Goal: Information Seeking & Learning: Learn about a topic

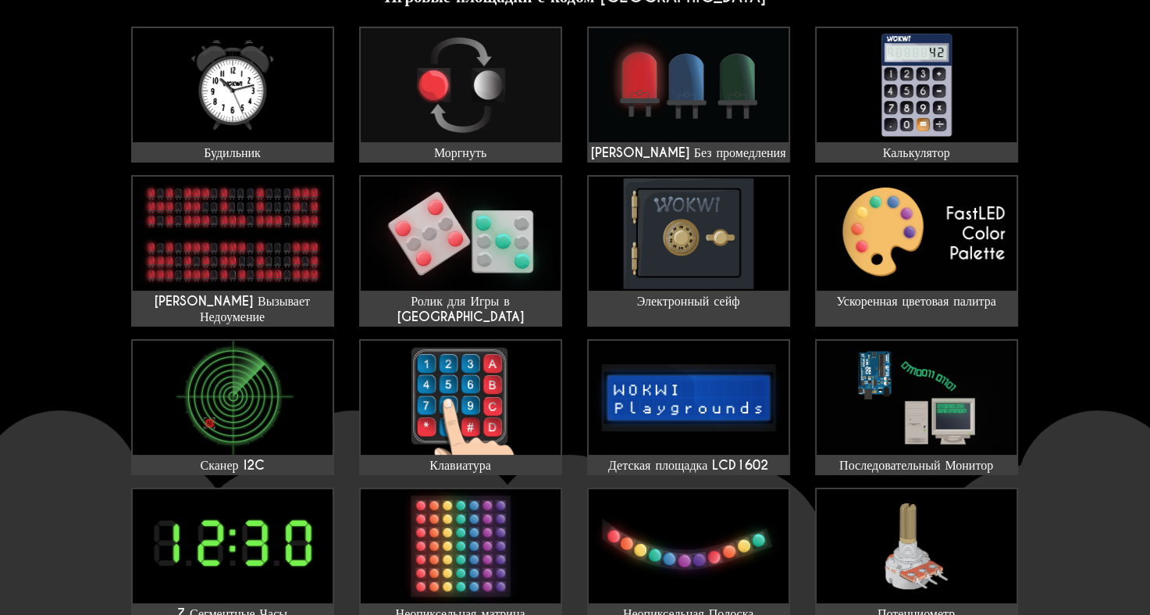
scroll to position [156, 0]
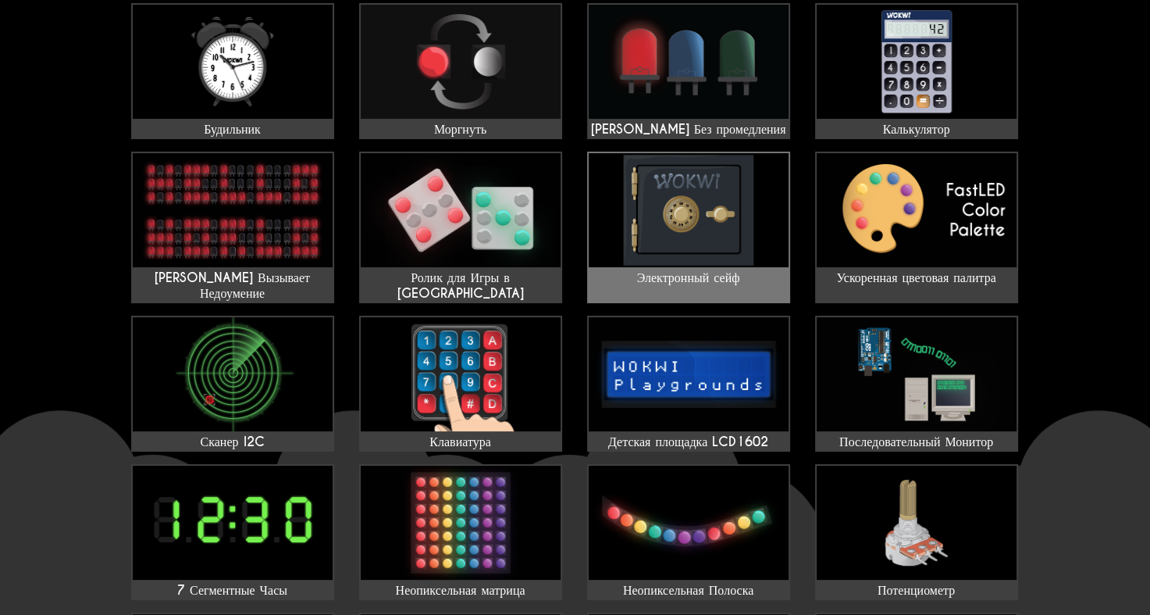
click at [741, 241] on img at bounding box center [689, 210] width 200 height 114
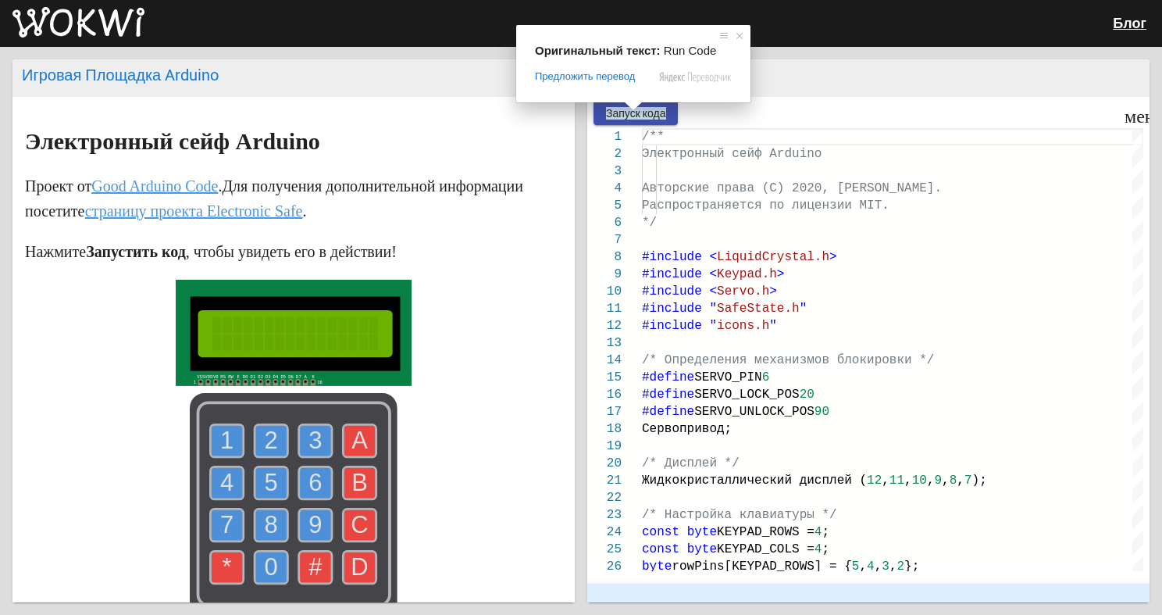
click at [633, 110] on span at bounding box center [633, 106] width 20 height 9
click at [633, 119] on ya-tr-span "Запуск кода" at bounding box center [636, 113] width 60 height 12
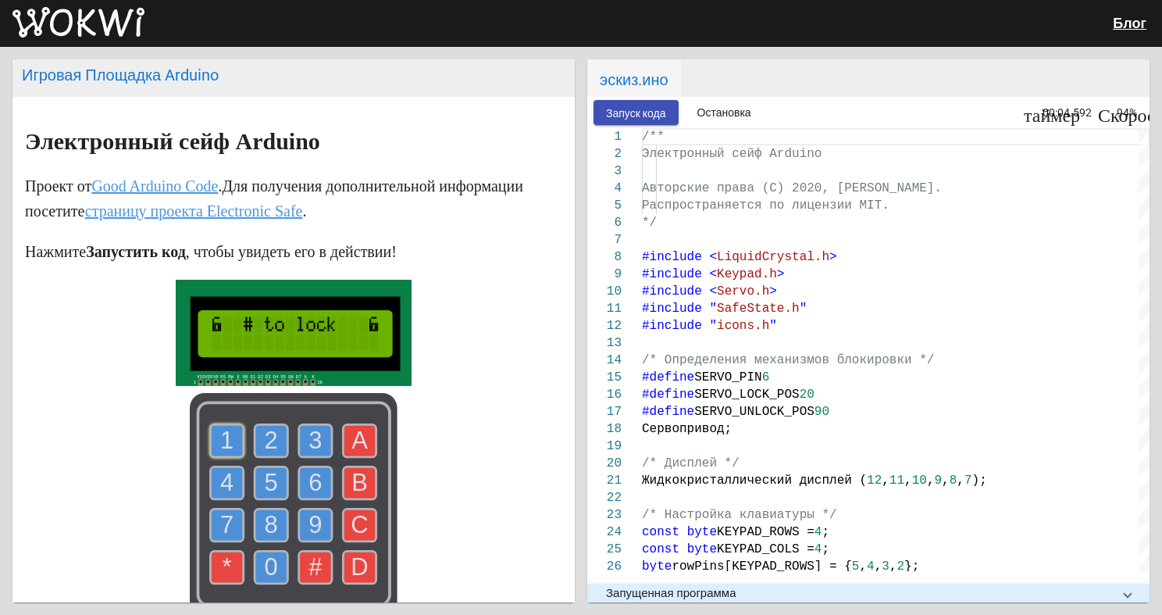
click at [220, 437] on text "1" at bounding box center [226, 439] width 13 height 27
click at [256, 436] on use at bounding box center [271, 440] width 33 height 33
click at [309, 441] on text "3" at bounding box center [314, 439] width 13 height 27
click at [223, 484] on text "4" at bounding box center [226, 482] width 13 height 27
click at [365, 559] on use at bounding box center [360, 567] width 33 height 33
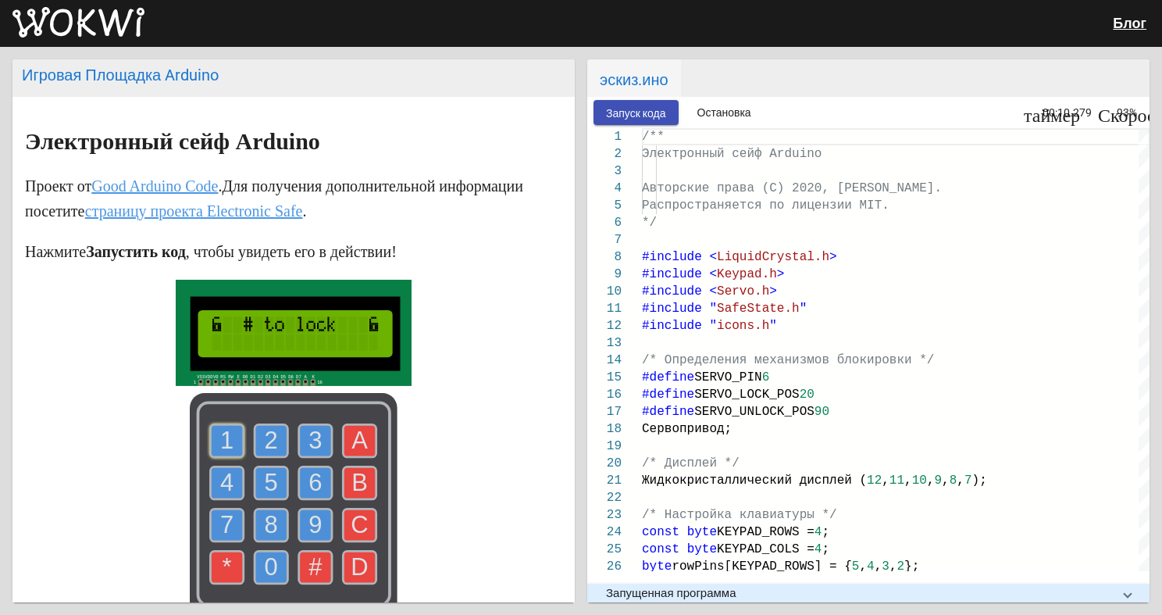
click at [319, 575] on use at bounding box center [315, 567] width 33 height 33
click at [220, 437] on text "1" at bounding box center [226, 439] width 13 height 27
drag, startPoint x: 256, startPoint y: 434, endPoint x: 275, endPoint y: 428, distance: 19.8
click at [256, 433] on use at bounding box center [271, 440] width 33 height 33
click at [306, 422] on rect at bounding box center [294, 505] width 208 height 224
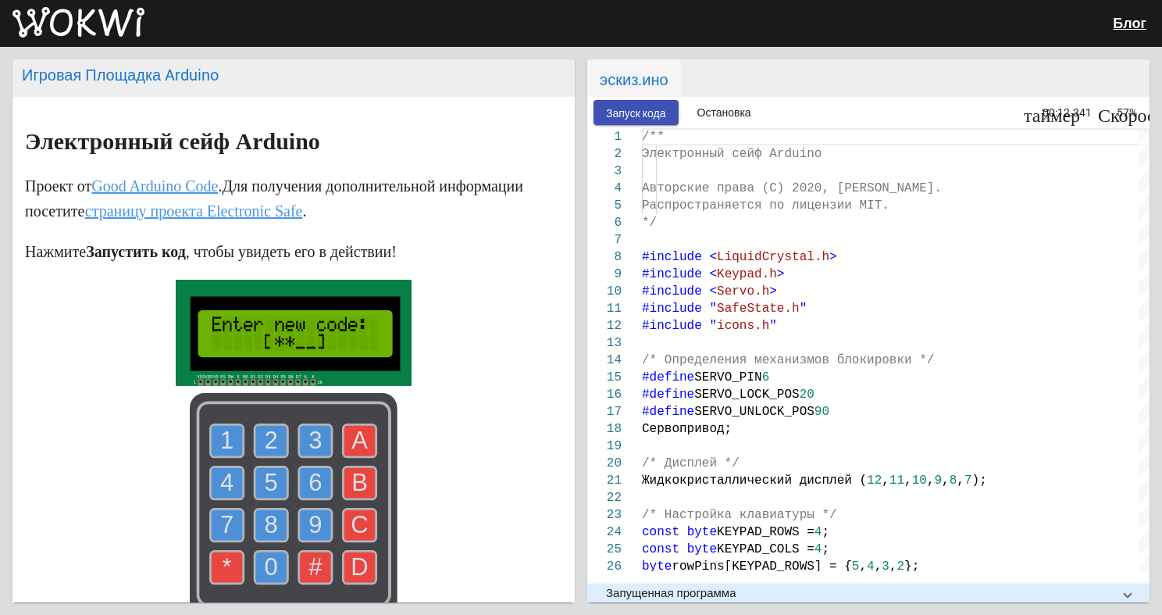
click at [313, 422] on rect at bounding box center [294, 505] width 208 height 224
click at [301, 434] on use at bounding box center [315, 440] width 33 height 33
click at [220, 485] on text "4" at bounding box center [226, 482] width 13 height 27
click at [222, 435] on text "1" at bounding box center [226, 439] width 13 height 27
click at [266, 431] on text "2" at bounding box center [271, 439] width 13 height 27
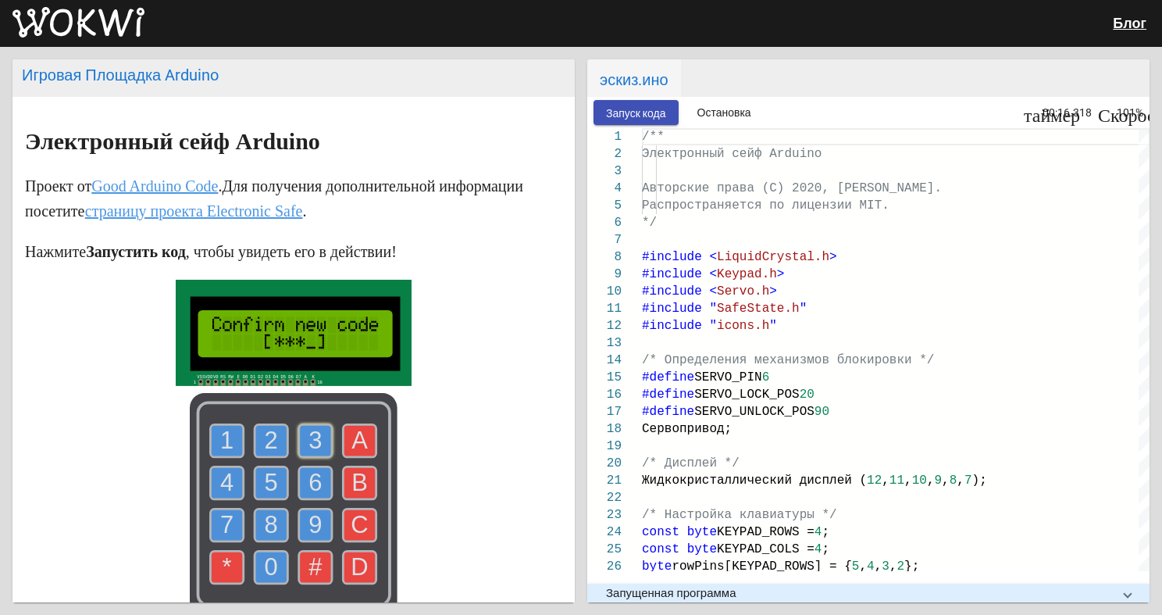
click at [299, 439] on use at bounding box center [315, 440] width 33 height 33
click at [225, 472] on text "4" at bounding box center [226, 482] width 13 height 27
click at [213, 427] on use at bounding box center [227, 440] width 33 height 33
click at [255, 426] on use at bounding box center [271, 440] width 33 height 33
click at [315, 422] on rect at bounding box center [294, 505] width 208 height 224
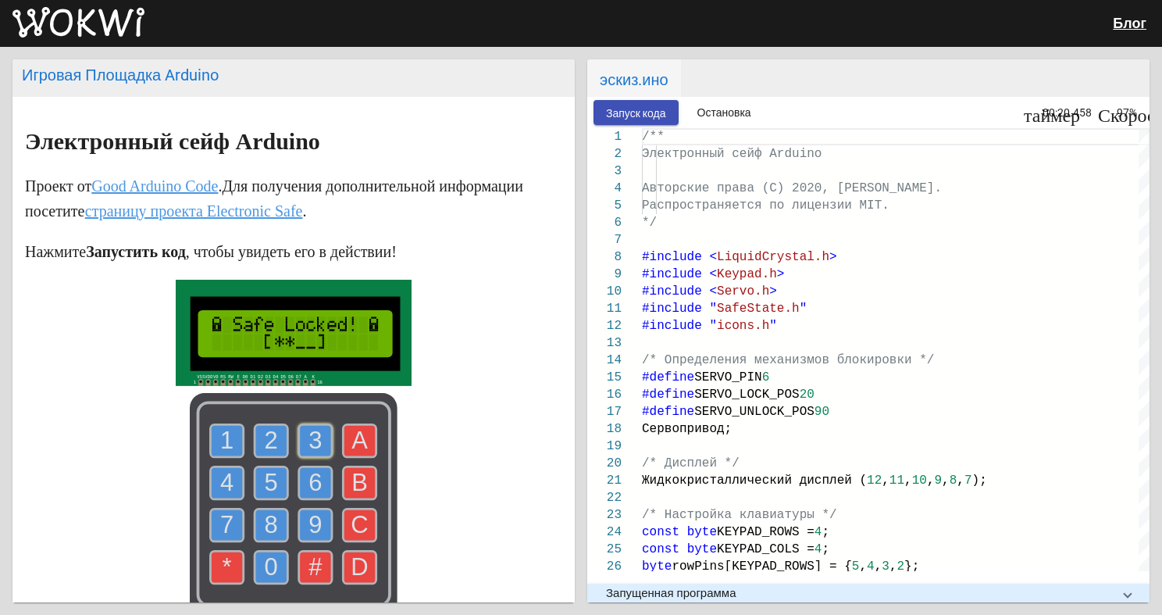
click at [301, 429] on use at bounding box center [315, 440] width 33 height 33
click at [220, 482] on text "4" at bounding box center [226, 482] width 13 height 27
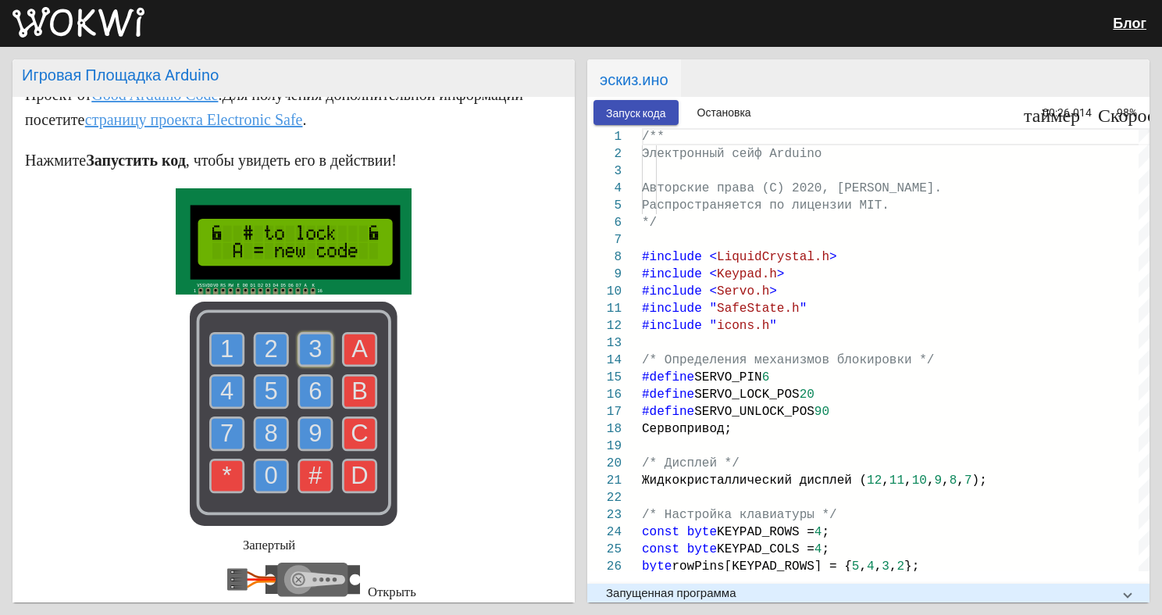
scroll to position [78, 0]
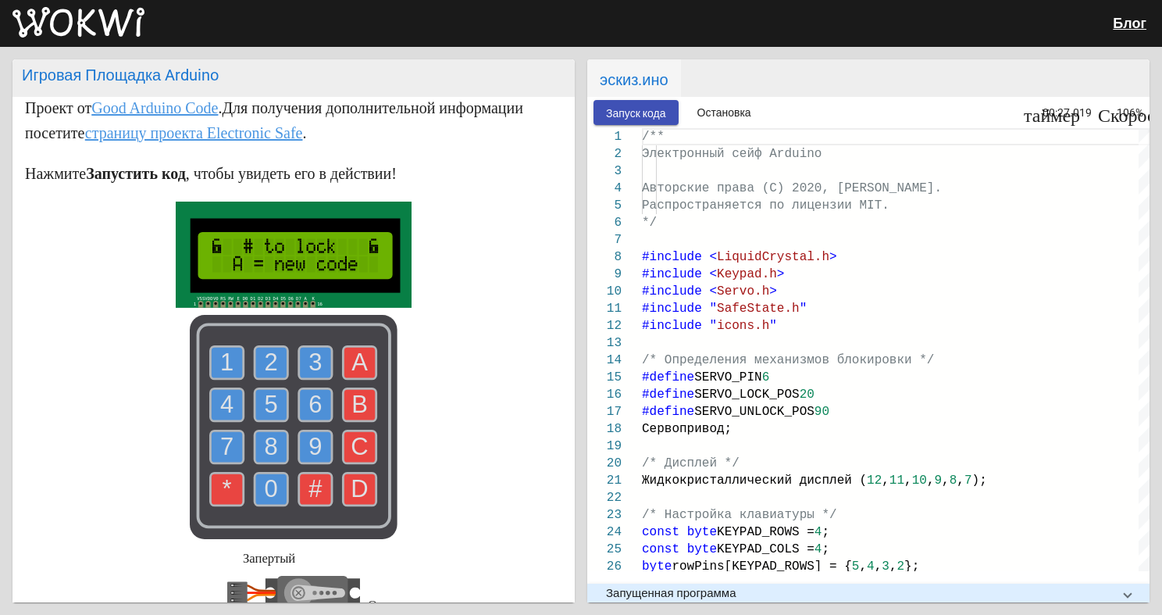
click at [294, 589] on circle at bounding box center [298, 592] width 9 height 9
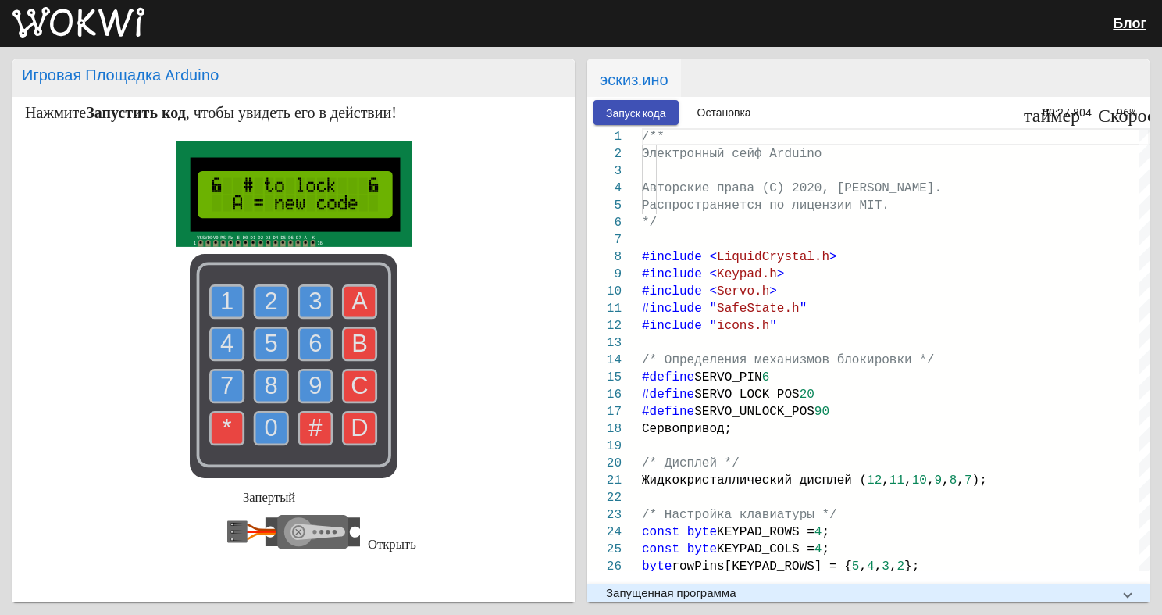
scroll to position [156, 0]
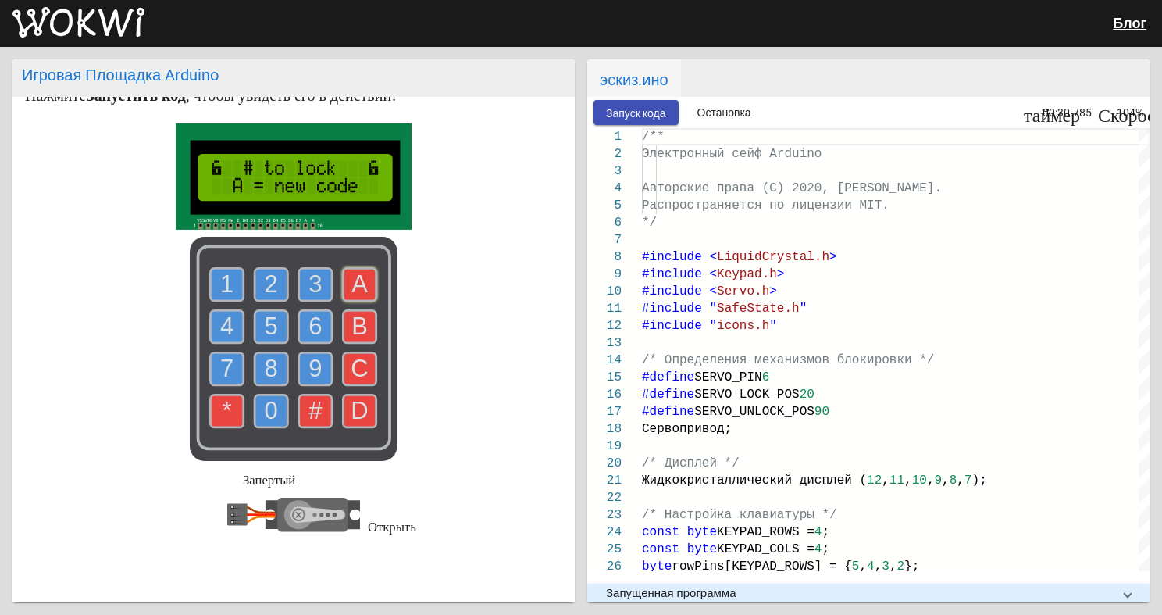
click at [356, 280] on text "A" at bounding box center [359, 283] width 16 height 27
drag, startPoint x: 274, startPoint y: 309, endPoint x: 305, endPoint y: 315, distance: 31.1
click at [274, 310] on use at bounding box center [271, 326] width 33 height 33
click at [312, 328] on text "6" at bounding box center [314, 325] width 13 height 27
click at [265, 359] on text "8" at bounding box center [271, 368] width 13 height 27
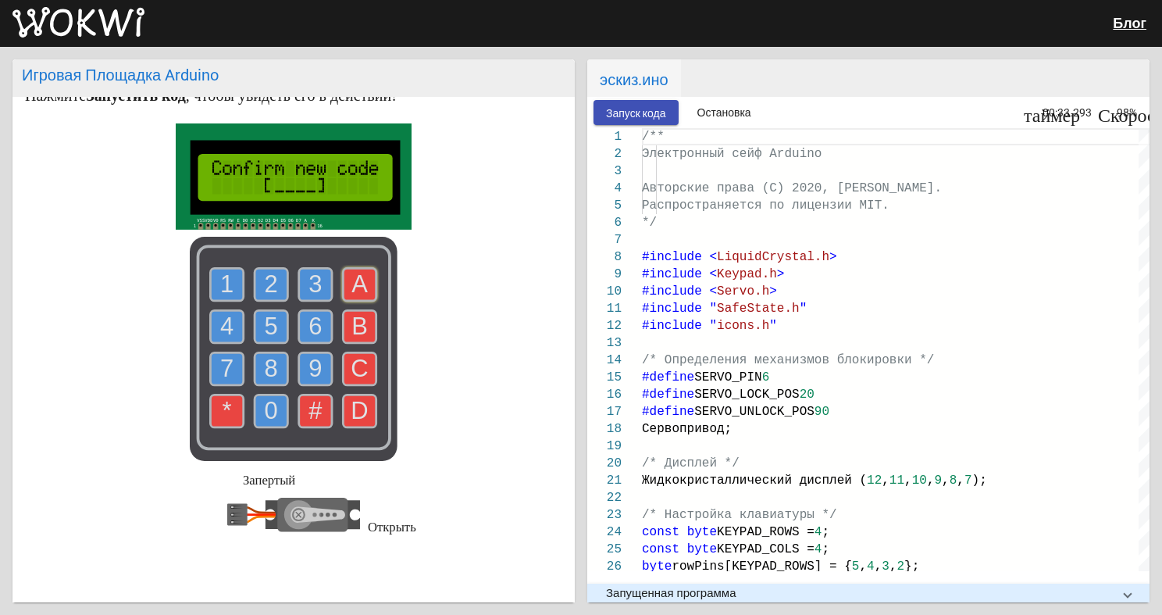
click at [230, 273] on use at bounding box center [227, 284] width 33 height 33
click at [269, 326] on text "5" at bounding box center [271, 325] width 13 height 27
click at [299, 315] on use at bounding box center [315, 326] width 33 height 33
click at [265, 362] on text "8" at bounding box center [271, 368] width 13 height 27
click at [213, 266] on rect at bounding box center [294, 349] width 208 height 224
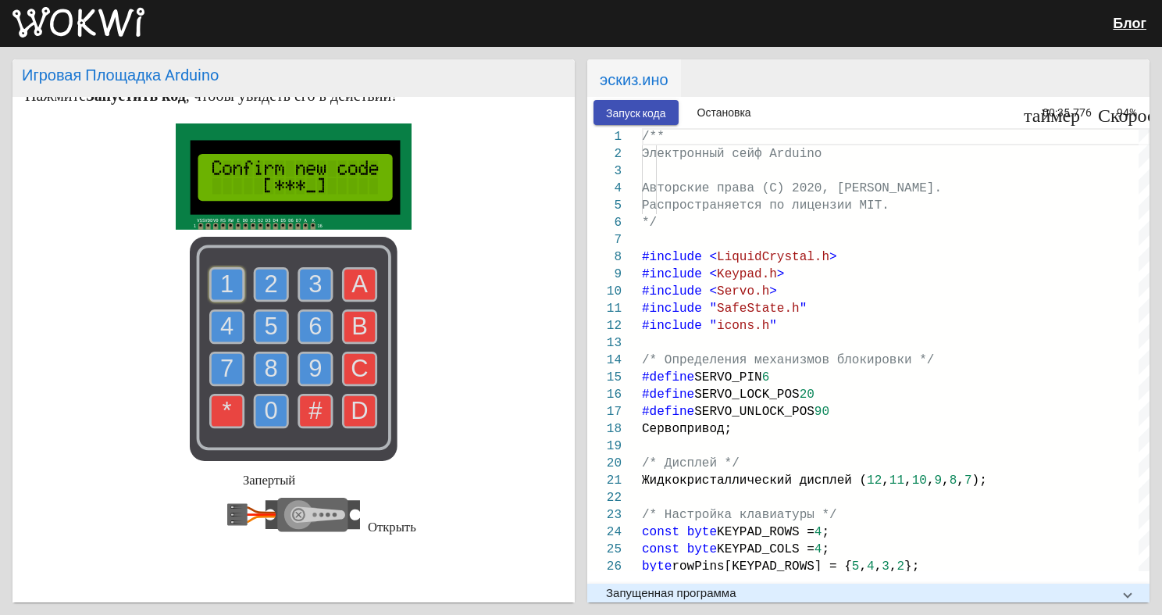
click at [223, 277] on text "1" at bounding box center [226, 283] width 13 height 27
click at [257, 321] on use at bounding box center [271, 326] width 33 height 33
drag, startPoint x: 266, startPoint y: 368, endPoint x: 269, endPoint y: 340, distance: 28.2
click at [266, 369] on text "8" at bounding box center [271, 368] width 13 height 27
click at [277, 300] on use at bounding box center [271, 284] width 33 height 33
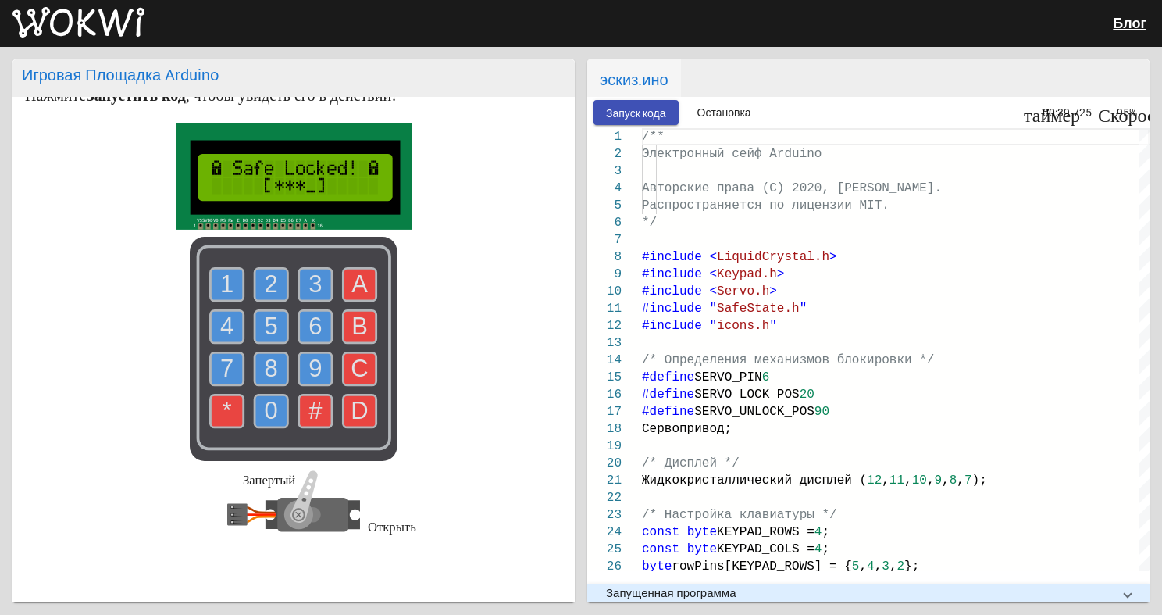
click at [256, 266] on rect at bounding box center [294, 349] width 208 height 224
click at [255, 280] on use at bounding box center [271, 284] width 33 height 33
click at [227, 281] on text "1" at bounding box center [226, 283] width 13 height 27
click at [234, 286] on use at bounding box center [227, 284] width 33 height 33
click at [269, 333] on text "5" at bounding box center [271, 325] width 13 height 27
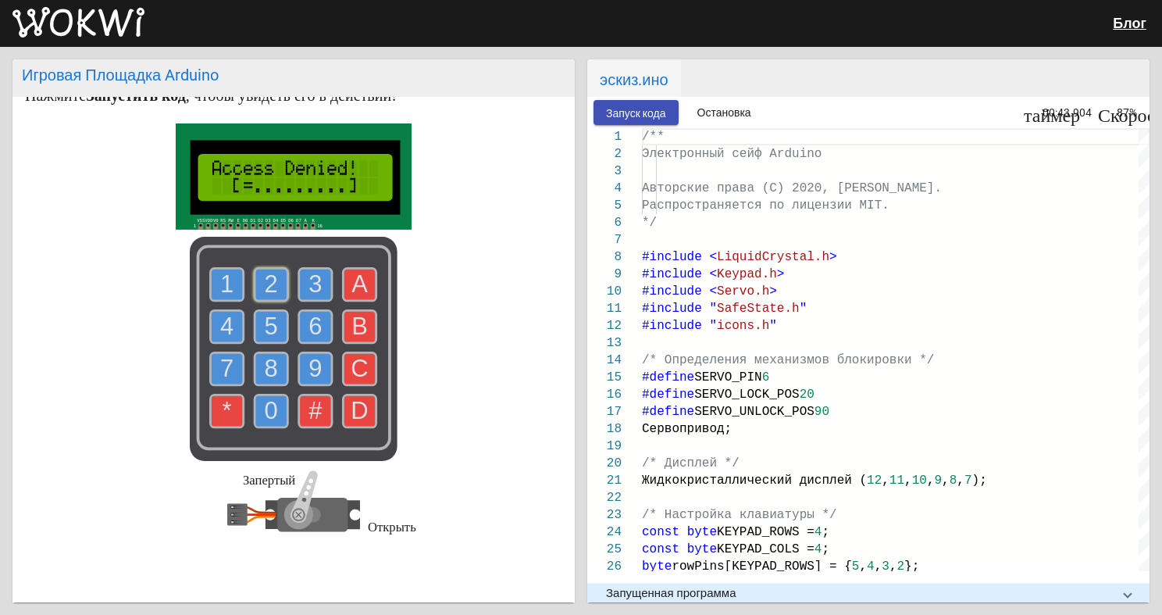
click at [309, 294] on text "3" at bounding box center [314, 283] width 13 height 27
click at [299, 277] on use at bounding box center [315, 284] width 33 height 33
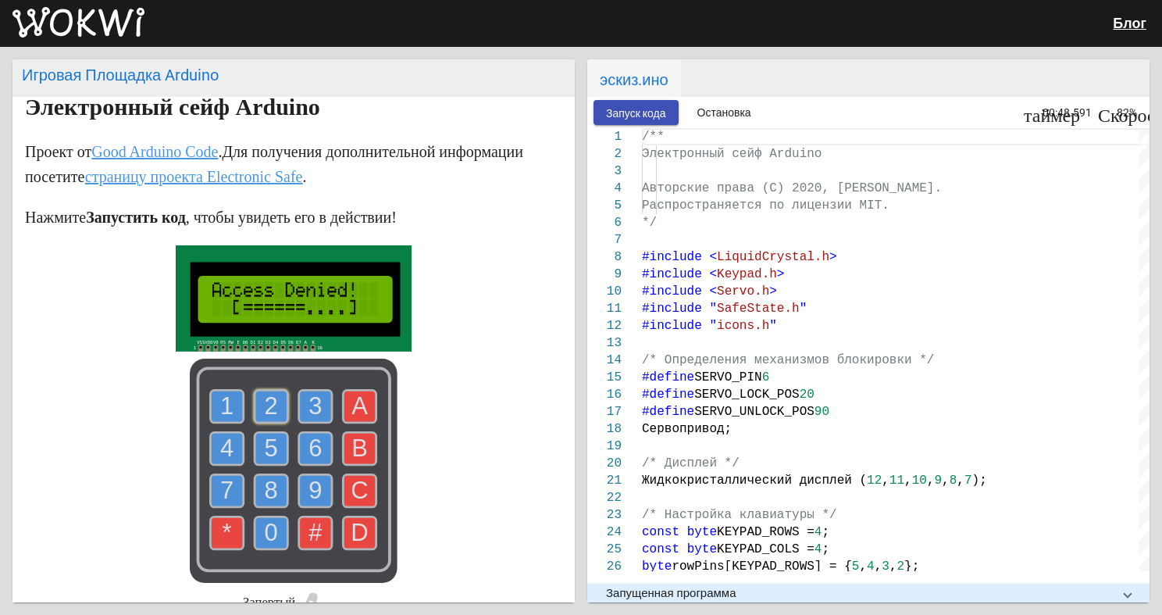
scroll to position [0, 0]
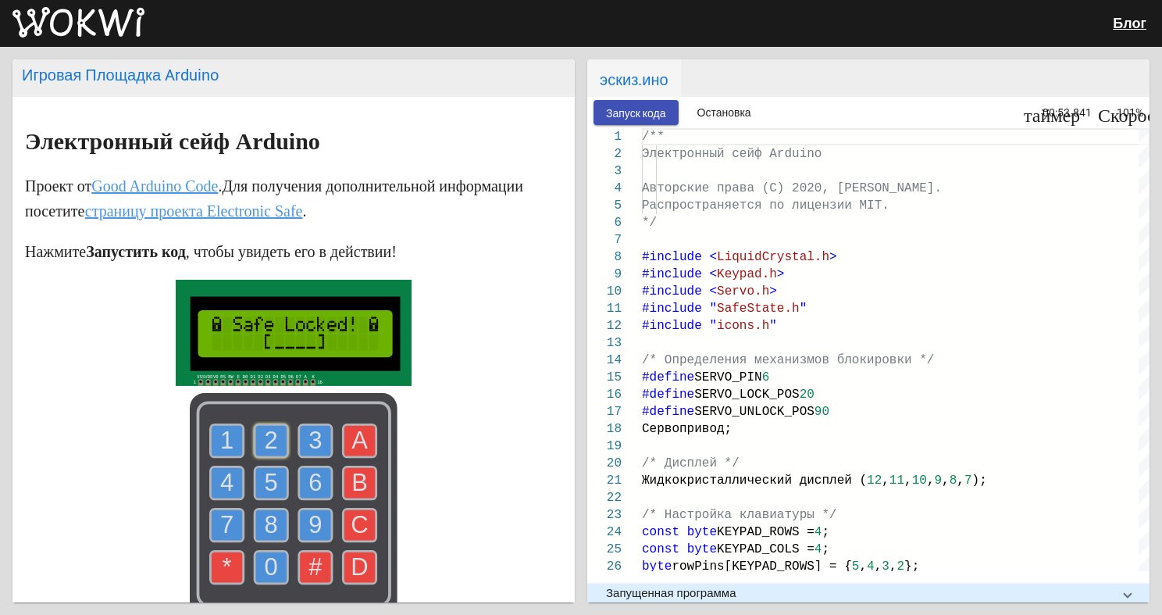
click at [301, 437] on use at bounding box center [315, 440] width 33 height 33
drag, startPoint x: 269, startPoint y: 458, endPoint x: 284, endPoint y: 497, distance: 41.3
click at [269, 459] on icon "1 2 3 4 5 6 7 8 9 0 * # A B C D" at bounding box center [294, 505] width 208 height 224
click at [325, 540] on g "9" at bounding box center [315, 524] width 33 height 33
drag, startPoint x: 266, startPoint y: 466, endPoint x: 256, endPoint y: 460, distance: 11.9
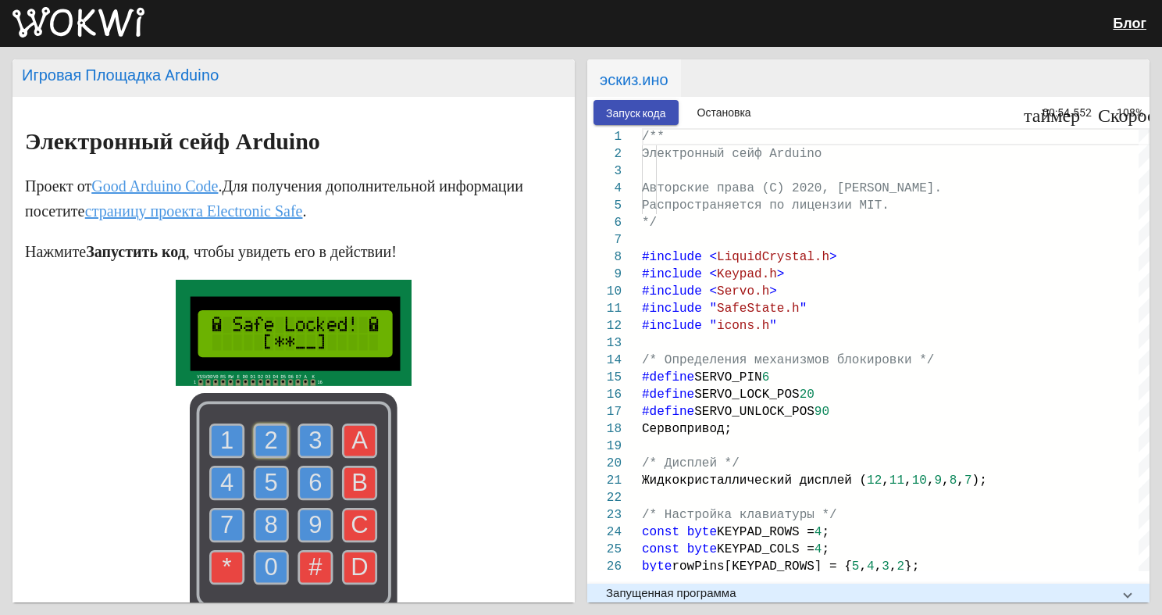
click at [266, 467] on use at bounding box center [271, 482] width 33 height 33
click at [195, 431] on icon "1 2 3 4 5 6 7 8 9 0 * # A B C D" at bounding box center [294, 505] width 208 height 224
click at [220, 428] on text "1" at bounding box center [226, 439] width 13 height 27
click at [299, 437] on use at bounding box center [315, 440] width 33 height 33
drag, startPoint x: 269, startPoint y: 493, endPoint x: 232, endPoint y: 483, distance: 38.1
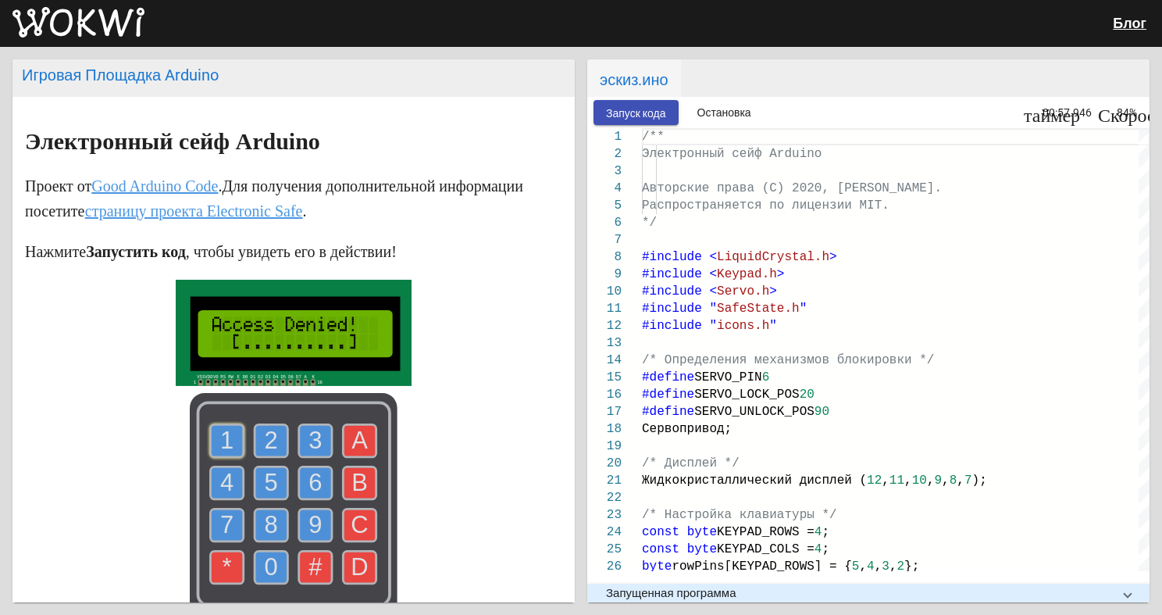
click at [268, 494] on text "5" at bounding box center [271, 482] width 13 height 27
drag, startPoint x: 220, startPoint y: 476, endPoint x: 226, endPoint y: 425, distance: 51.1
click at [220, 475] on text "4" at bounding box center [226, 482] width 13 height 27
click at [226, 425] on use at bounding box center [227, 440] width 33 height 33
click at [336, 435] on rect at bounding box center [294, 505] width 208 height 224
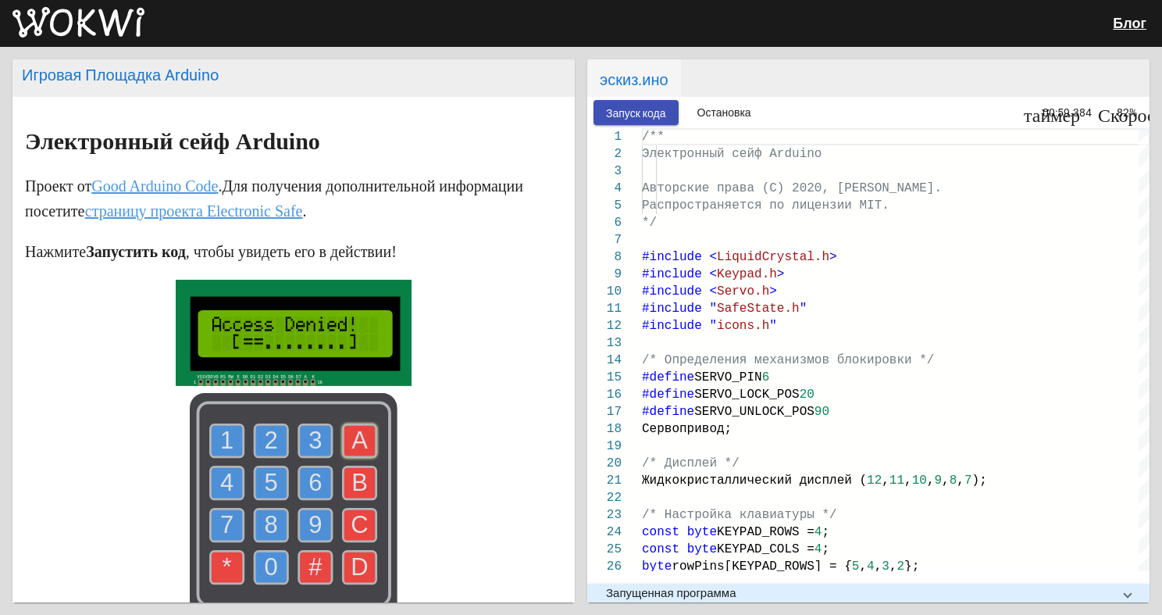
click at [344, 437] on use at bounding box center [360, 440] width 33 height 33
drag, startPoint x: 344, startPoint y: 478, endPoint x: 314, endPoint y: 524, distance: 54.8
click at [344, 478] on use at bounding box center [360, 482] width 33 height 33
click at [312, 547] on rect at bounding box center [294, 505] width 208 height 224
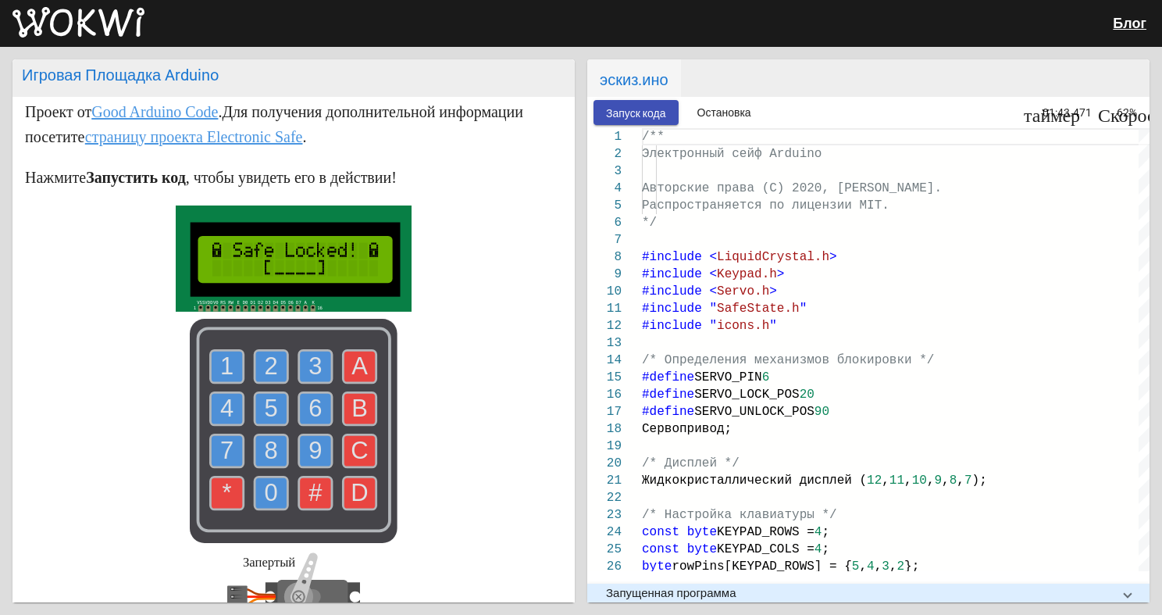
scroll to position [78, 0]
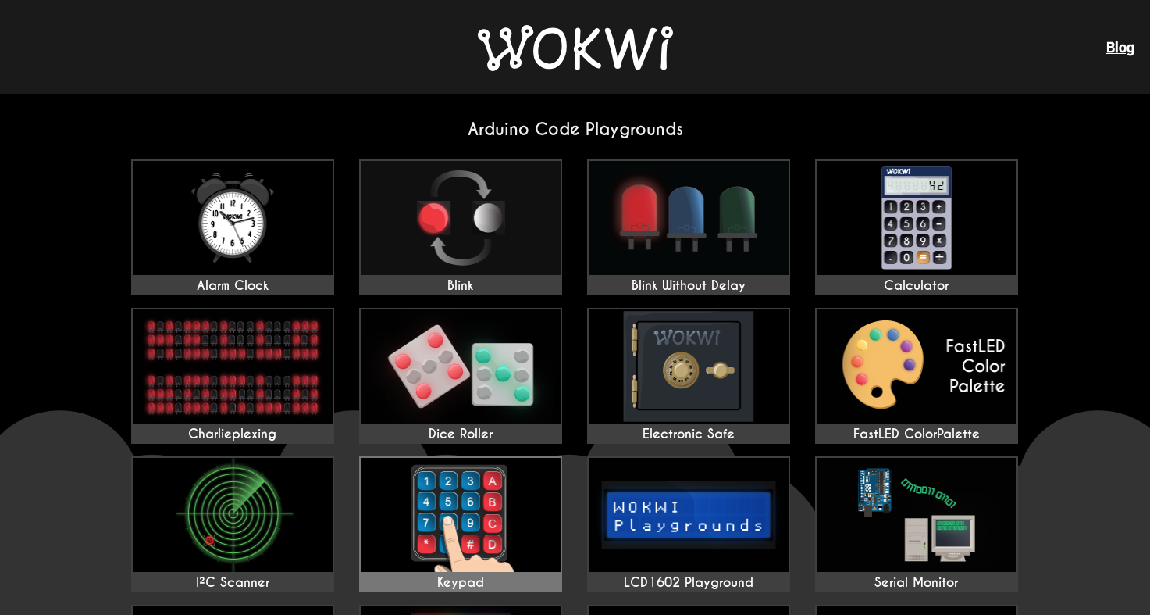
scroll to position [156, 0]
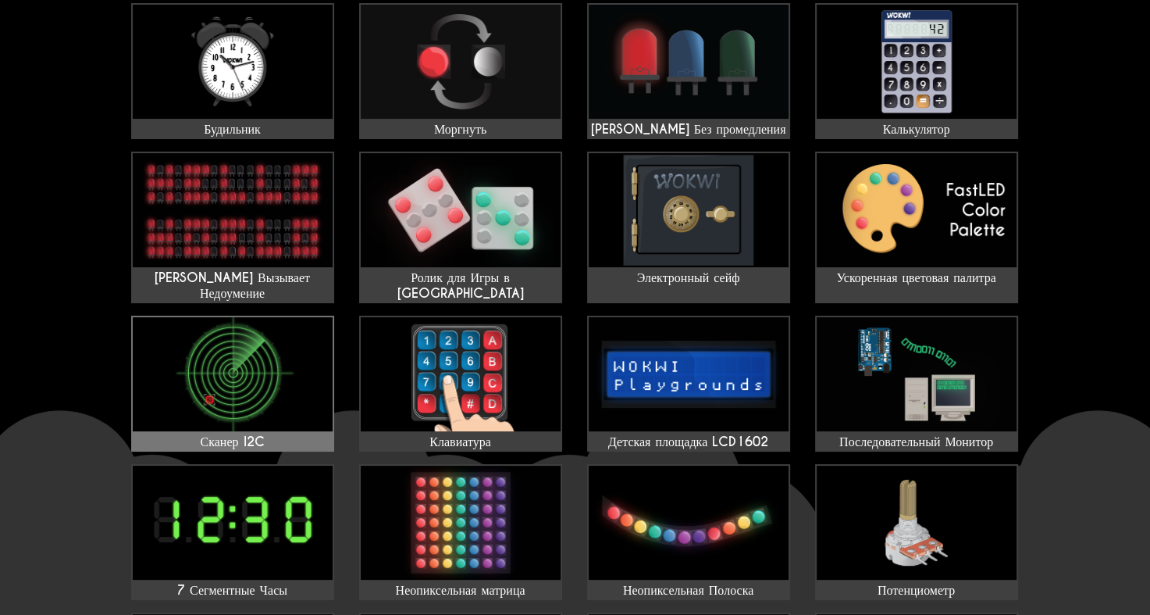
click at [223, 387] on img at bounding box center [233, 374] width 200 height 114
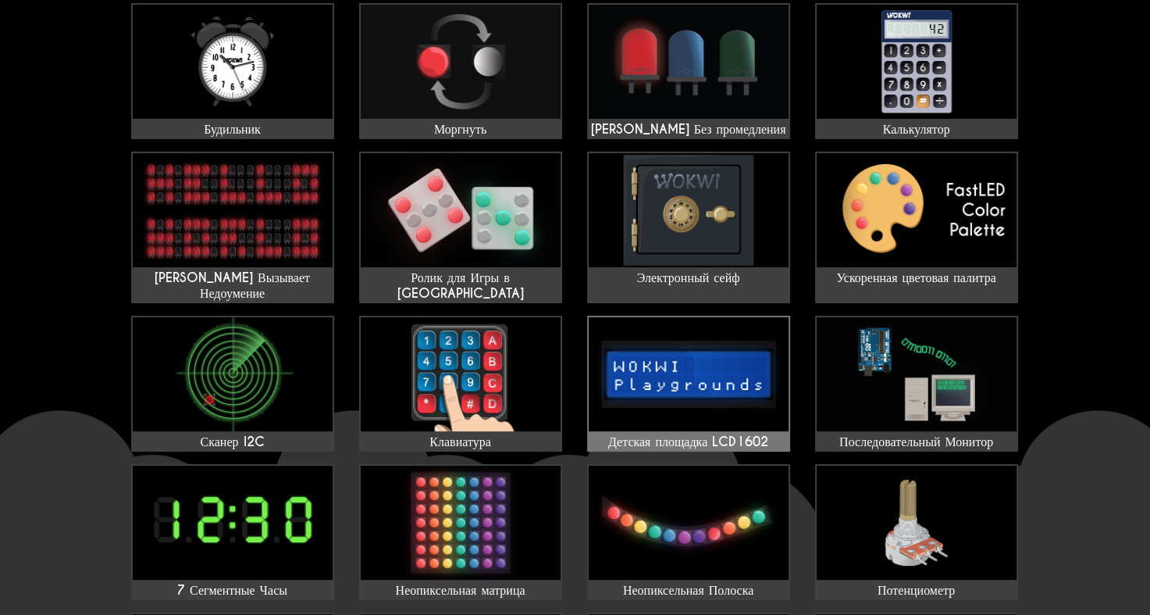
click at [757, 378] on img at bounding box center [689, 374] width 200 height 114
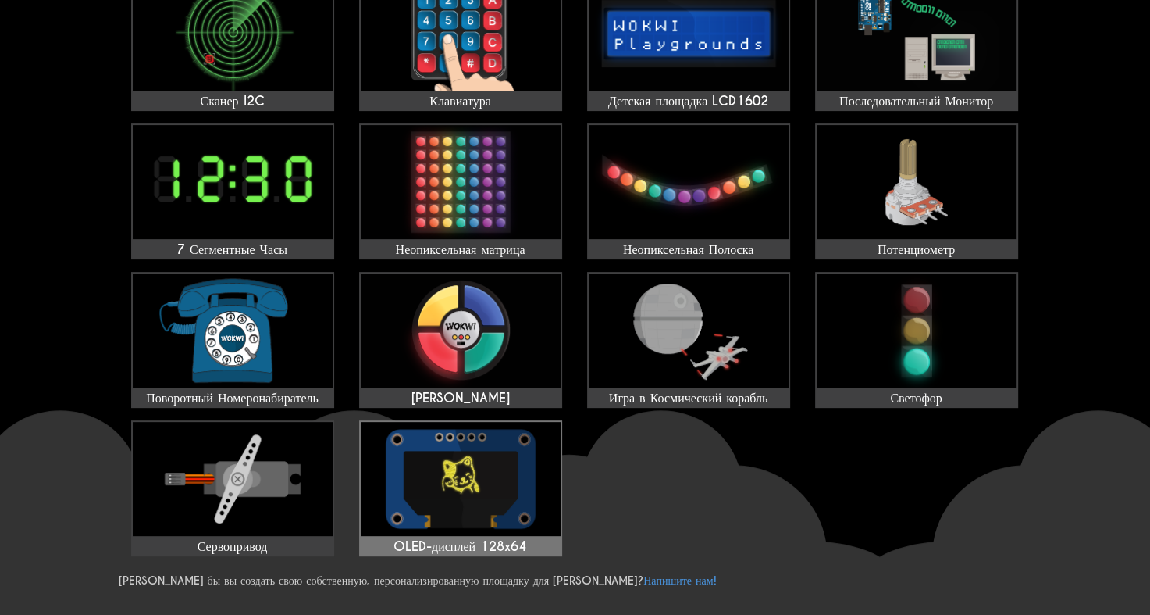
scroll to position [547, 0]
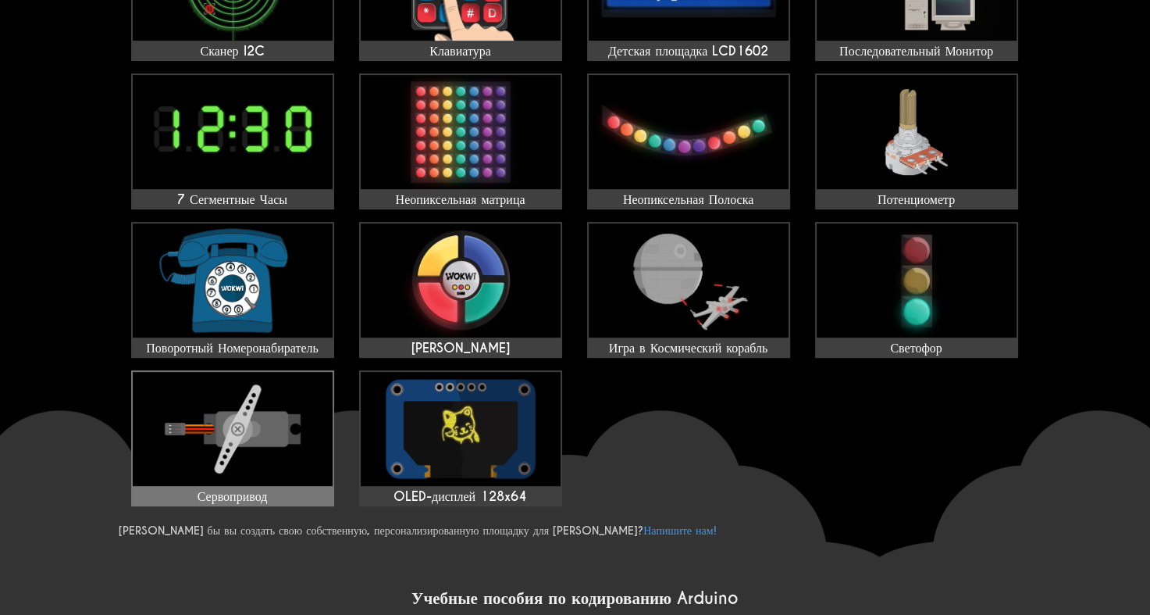
click at [283, 426] on img at bounding box center [233, 429] width 200 height 114
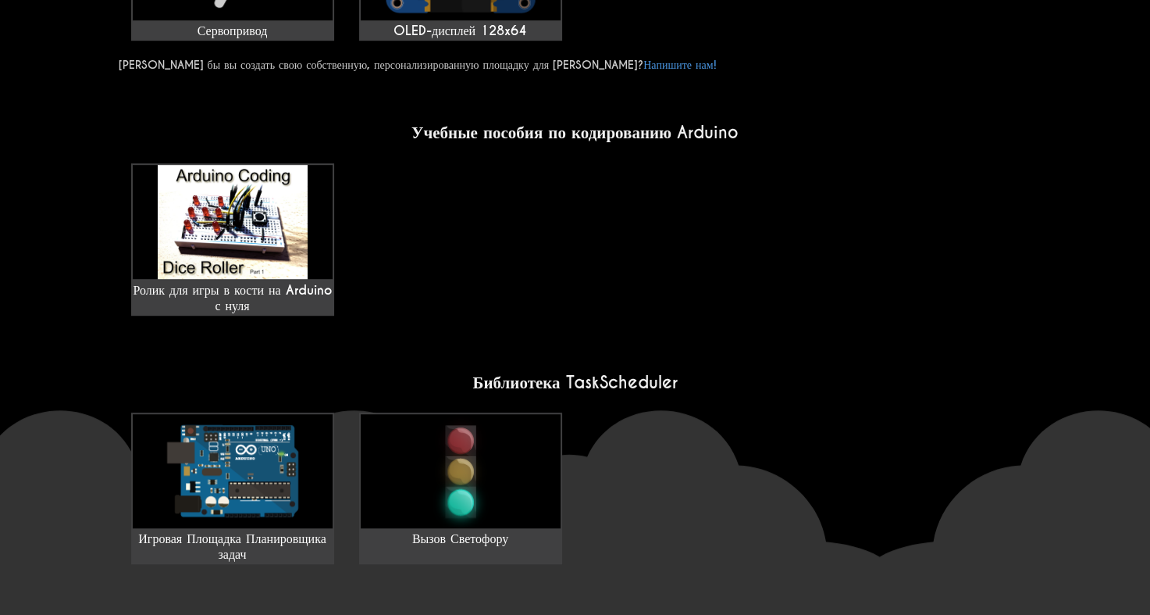
scroll to position [1015, 0]
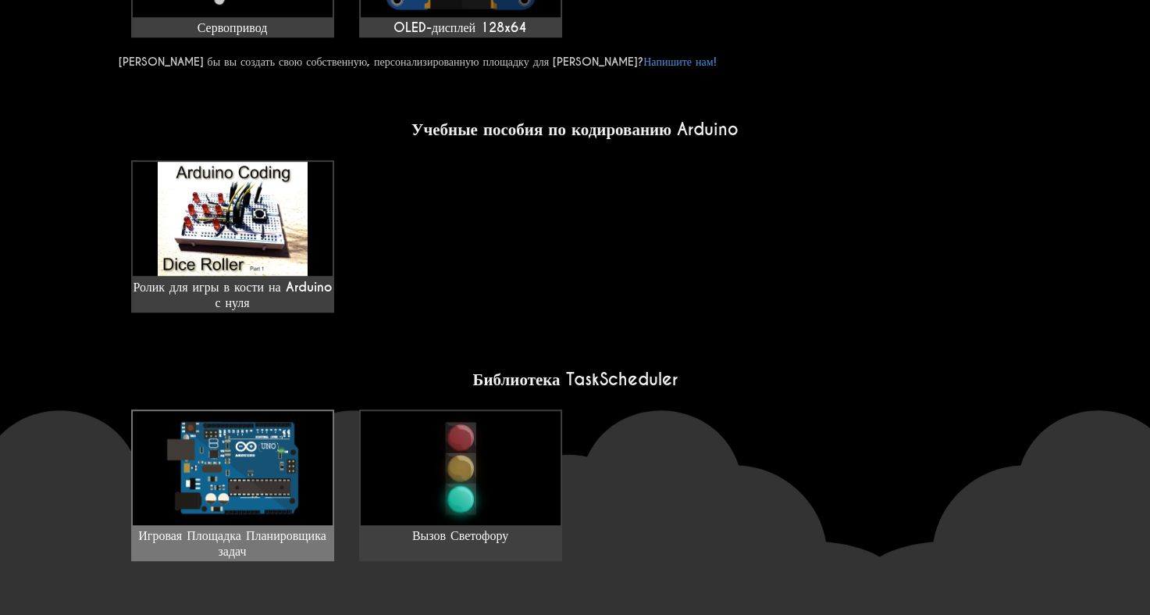
click at [275, 494] on img at bounding box center [233, 468] width 200 height 114
click at [255, 527] on ya-tr-span "Игровая Площадка Планировщика задач" at bounding box center [232, 543] width 188 height 32
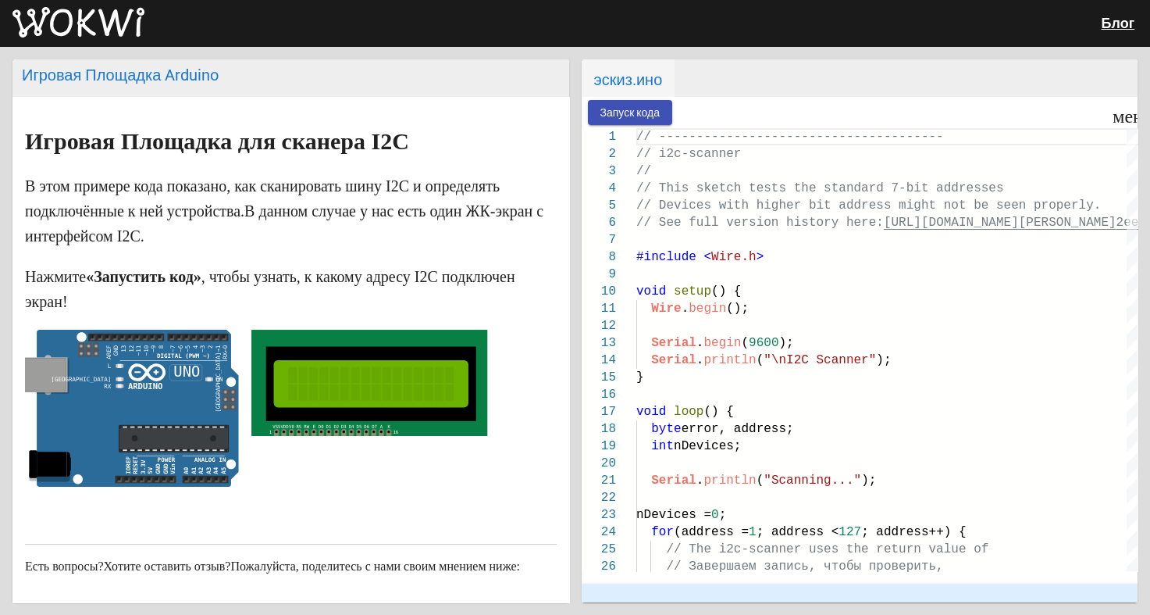
click at [635, 122] on button "Запуск кода" at bounding box center [630, 112] width 85 height 24
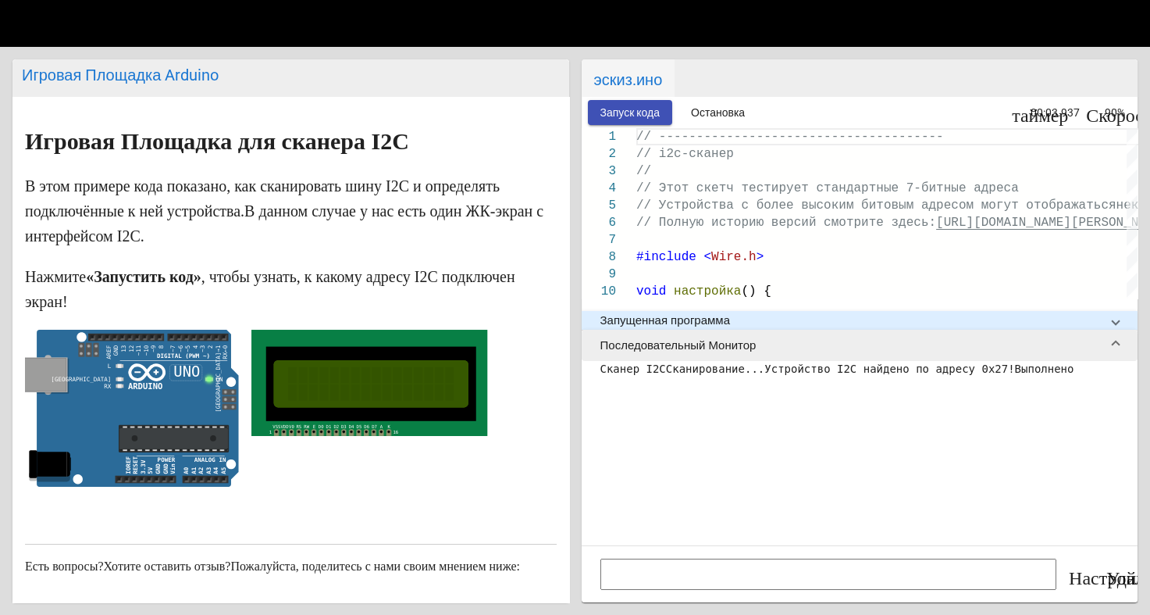
click at [723, 572] on input at bounding box center [829, 573] width 457 height 31
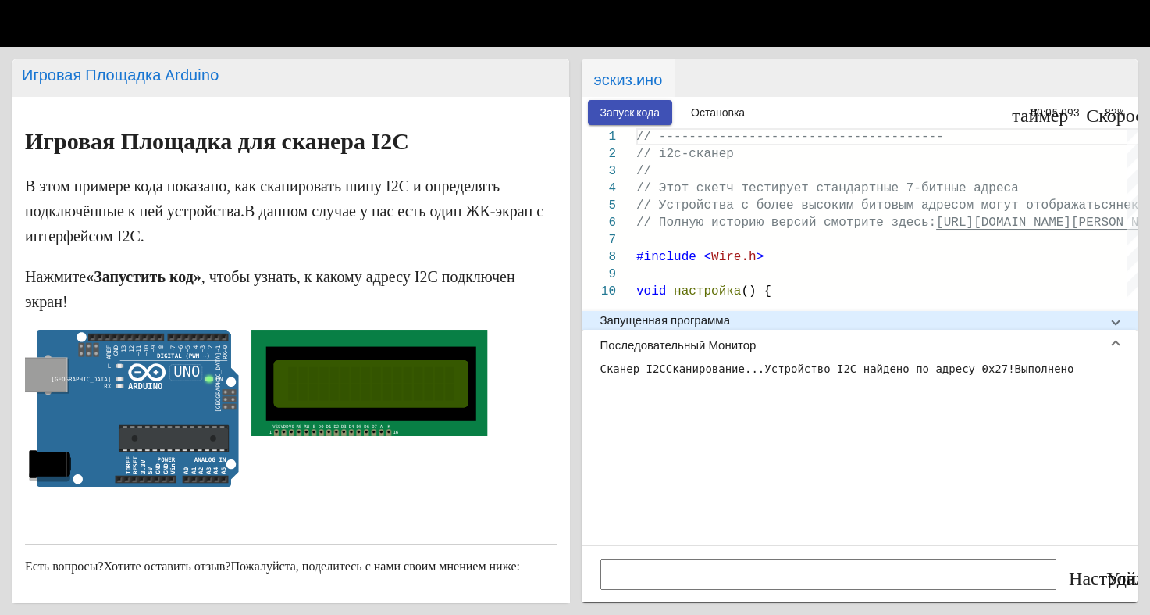
click at [1129, 330] on mat-expansion-panel-header "Последовательный Монитор" at bounding box center [860, 345] width 557 height 31
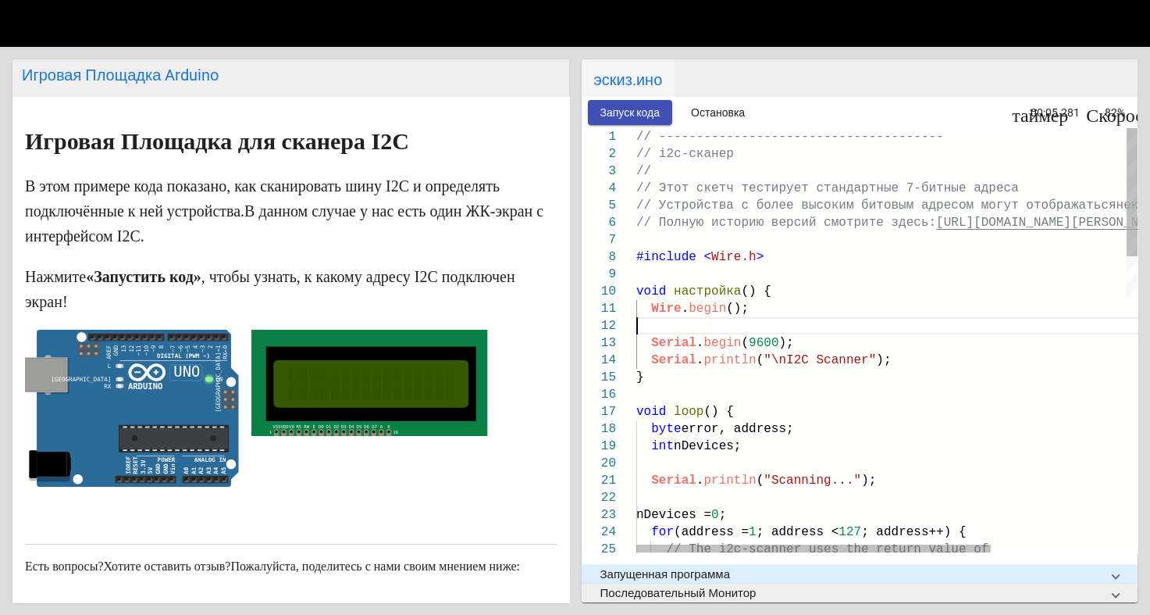
type textarea "Wire.begin(); Serial.begin(9600); Serial.println("\nI2C Scanner"); } void loop(…"
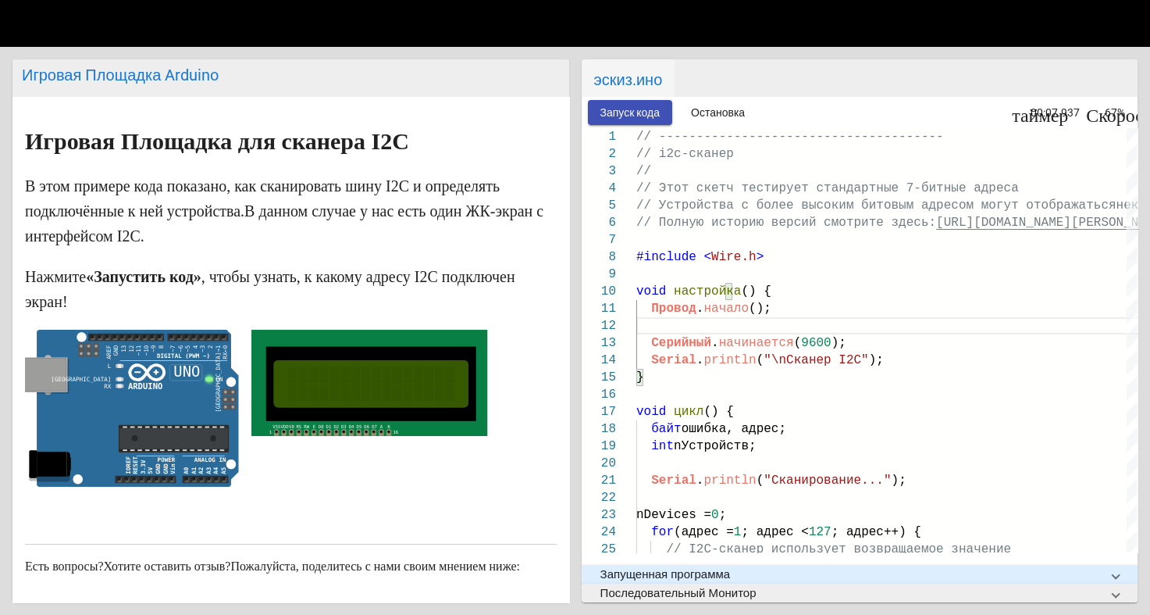
drag, startPoint x: 194, startPoint y: 444, endPoint x: 400, endPoint y: 315, distance: 242.7
click at [400, 315] on markdown "Игровая Площадка для сканера I2C В этом примере кода показано, как сканировать …" at bounding box center [291, 311] width 532 height 365
click at [304, 458] on wokwi-lcd1602 at bounding box center [369, 412] width 236 height 165
click at [183, 446] on icon at bounding box center [173, 438] width 109 height 21
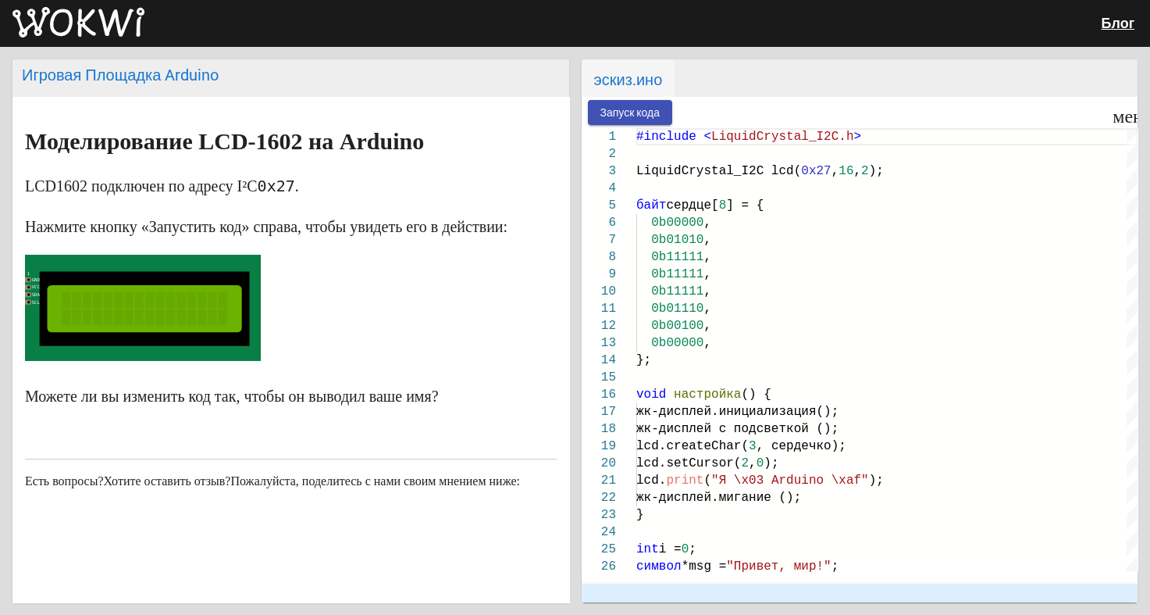
click at [631, 103] on button "Запуск кода" at bounding box center [630, 112] width 85 height 24
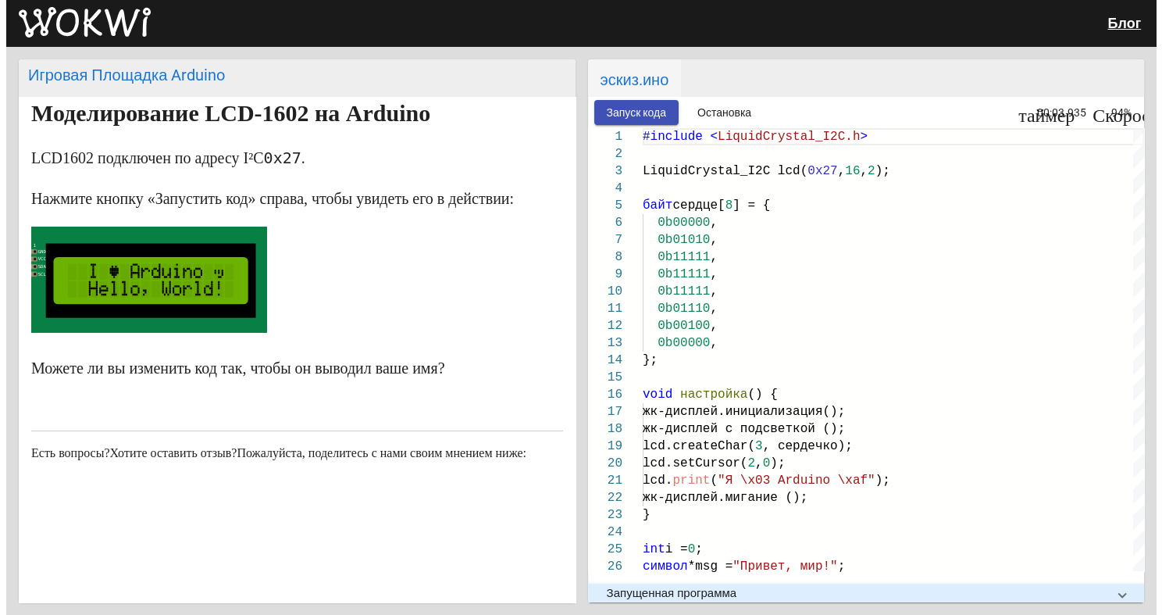
scroll to position [78, 0]
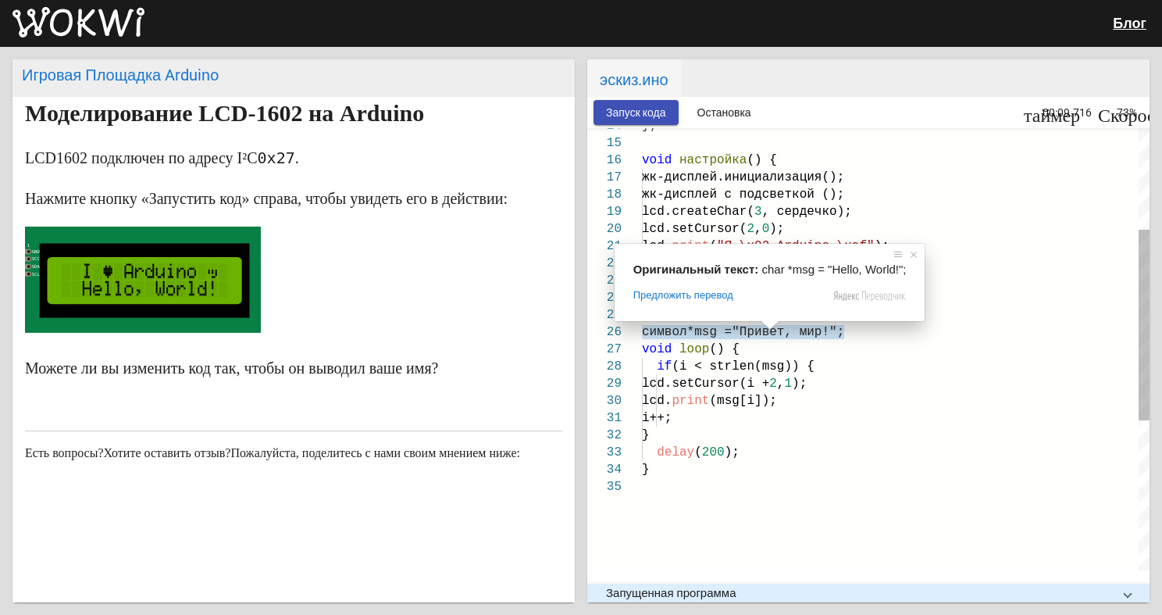
click at [781, 343] on div "void loop () {" at bounding box center [896, 348] width 508 height 17
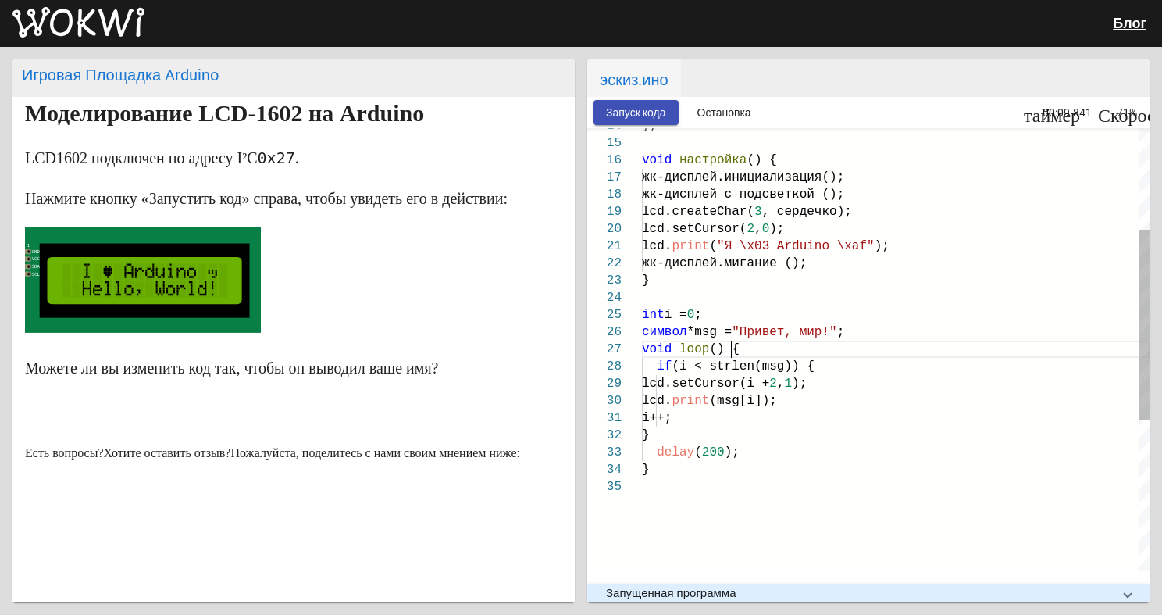
scroll to position [0, 0]
click at [779, 330] on ya-tr-span ""Привет, мир!"" at bounding box center [784, 332] width 105 height 14
click at [788, 331] on ya-tr-span ""Привет, мир!"" at bounding box center [784, 332] width 105 height 14
click at [815, 332] on ya-tr-span ""Привет, мир!"" at bounding box center [784, 332] width 105 height 14
click at [674, 331] on ya-tr-span "символ" at bounding box center [664, 332] width 45 height 14
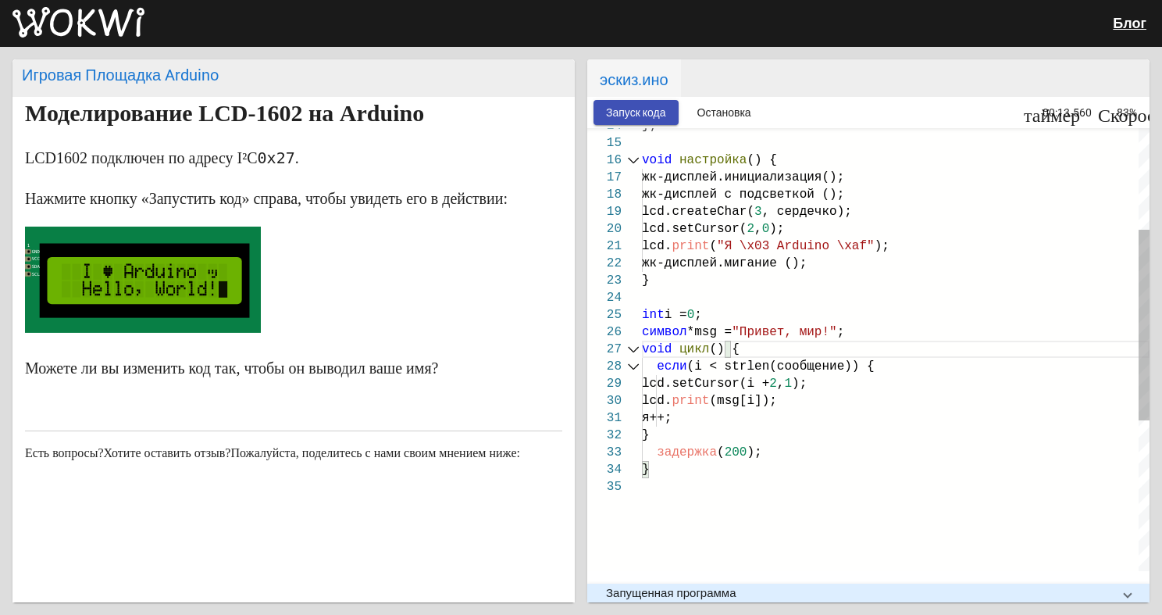
click at [629, 345] on div at bounding box center [633, 348] width 20 height 17
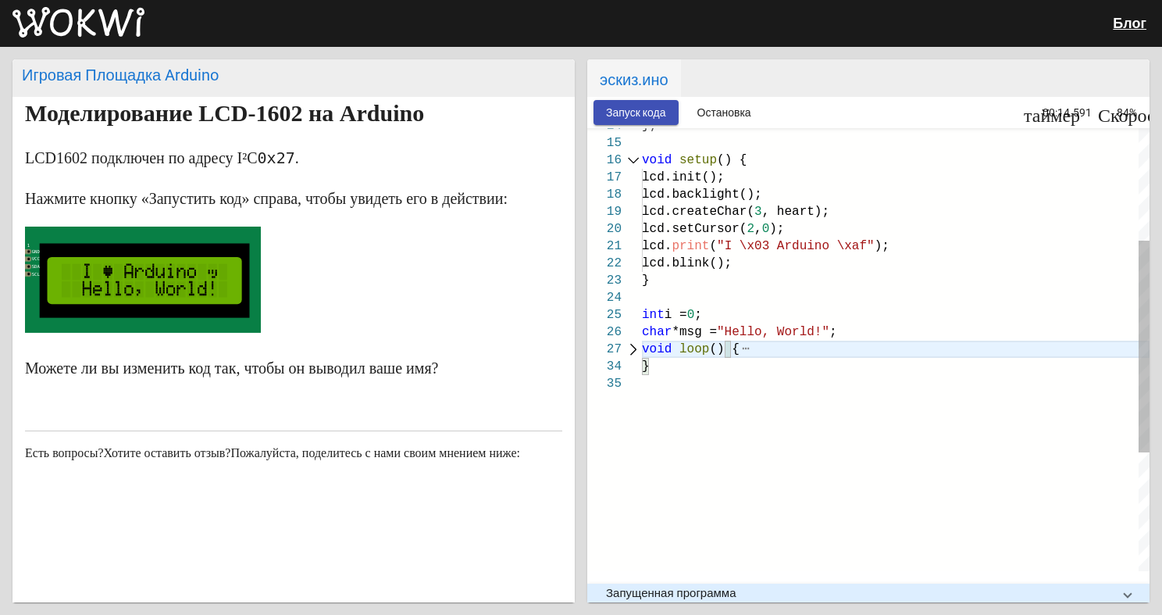
click at [625, 340] on div at bounding box center [633, 348] width 20 height 17
click at [619, 340] on div "27" at bounding box center [604, 348] width 34 height 17
click at [618, 358] on div "34" at bounding box center [604, 366] width 34 height 17
click at [634, 350] on div at bounding box center [633, 348] width 20 height 17
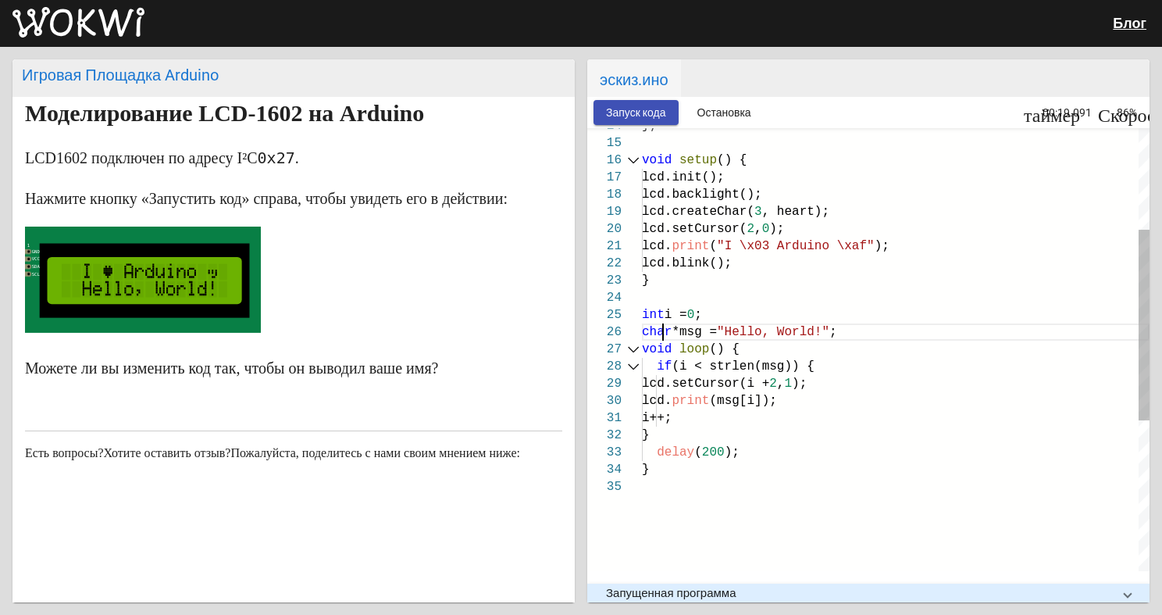
click at [666, 334] on span "char" at bounding box center [657, 332] width 30 height 14
click at [768, 331] on span ""Hello, World!"" at bounding box center [773, 332] width 112 height 14
click at [820, 331] on span ""Hello, World!"" at bounding box center [773, 332] width 112 height 14
click at [816, 333] on span ""Hello, World!"" at bounding box center [773, 332] width 112 height 14
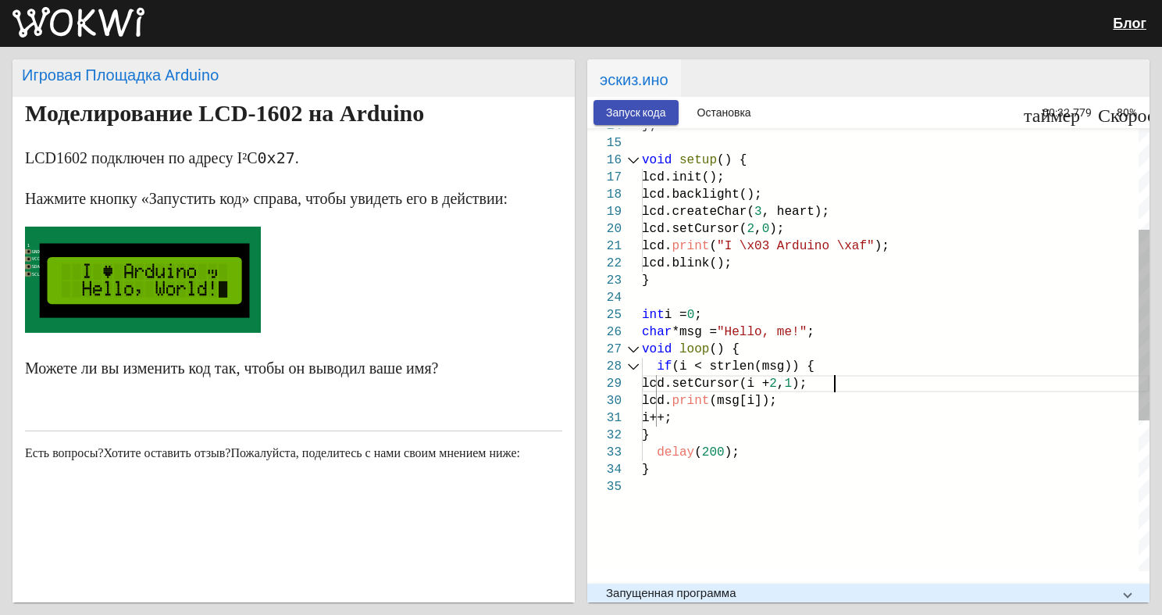
click at [999, 376] on div "lcd.setCursor(i + 2 , 1 );" at bounding box center [896, 383] width 508 height 17
type textarea "lcd.print("I \x03 Arduino \xaf"); lcd.blink(); } int i = 0; char *msg = "Hello,…"
click at [609, 106] on body "Блог Игровая Площадка Arduino Моделирование LCD-1602 на Arduino LCD1602 подключ…" at bounding box center [581, 307] width 1162 height 615
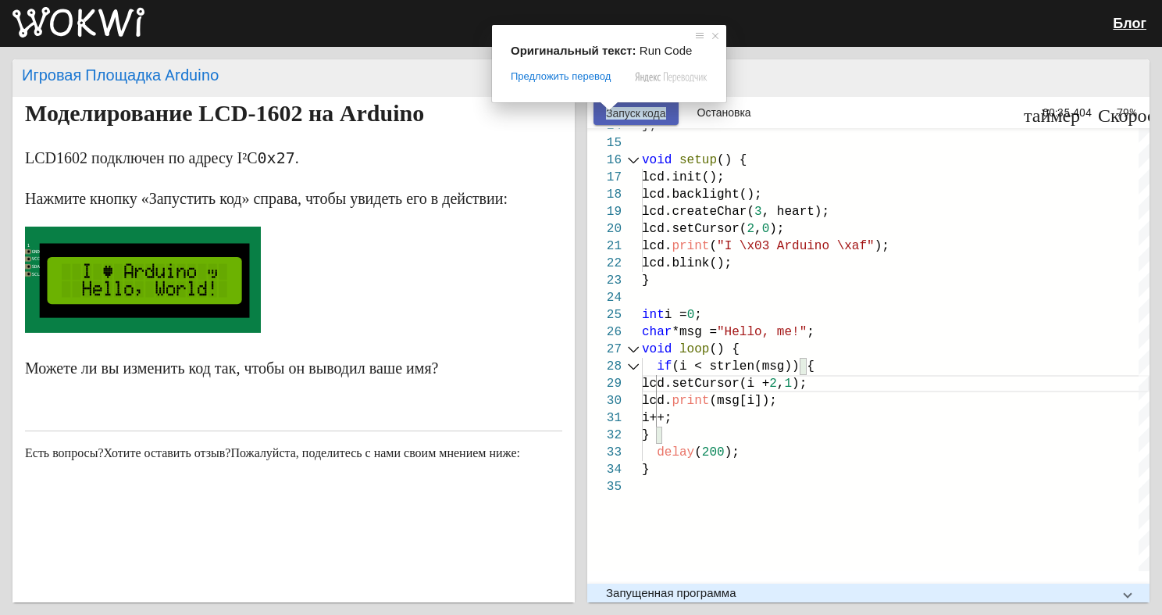
click at [633, 113] on ya-tr-span "Запуск кода" at bounding box center [636, 113] width 60 height 12
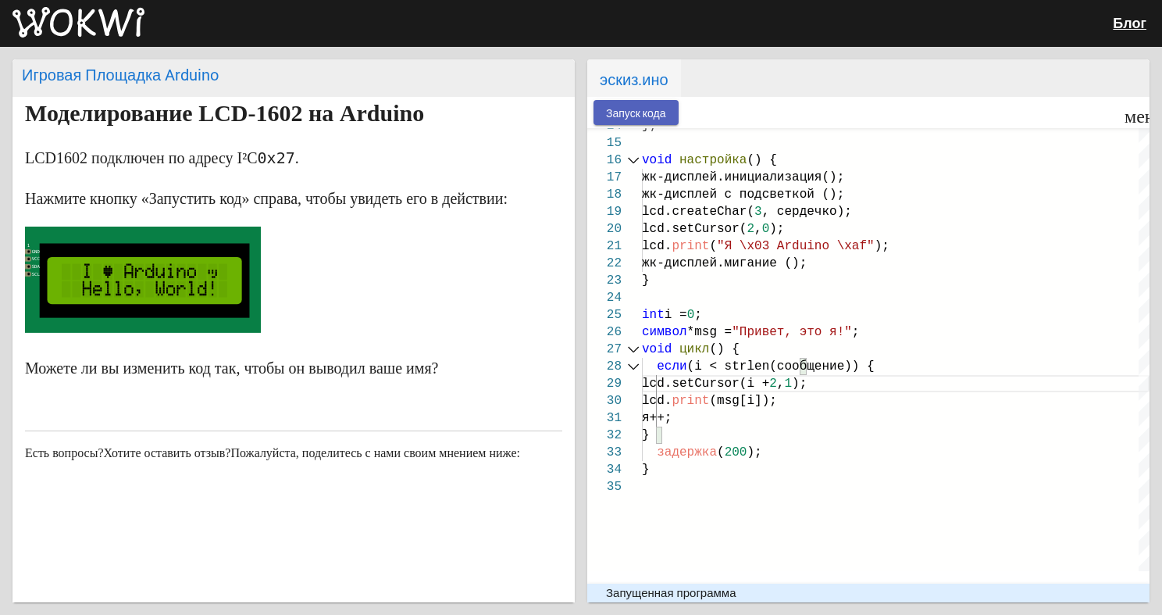
click at [633, 113] on ya-tr-span "Запуск кода" at bounding box center [636, 113] width 60 height 12
click at [639, 107] on ya-tr-span "Запуск кода" at bounding box center [636, 113] width 60 height 12
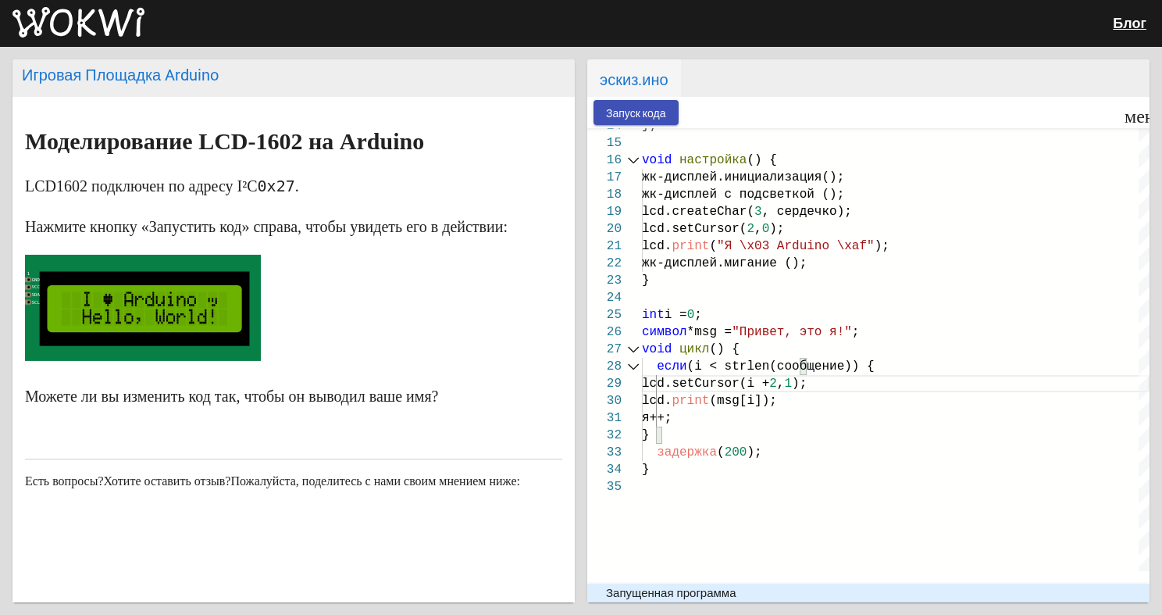
scroll to position [0, 0]
click at [621, 108] on ya-tr-span "Запуск кода" at bounding box center [636, 113] width 60 height 12
click at [622, 100] on div "Запуск кода меню таймер 00:35.497 Скорость 84%" at bounding box center [868, 112] width 562 height 31
click at [196, 345] on rect at bounding box center [145, 308] width 210 height 74
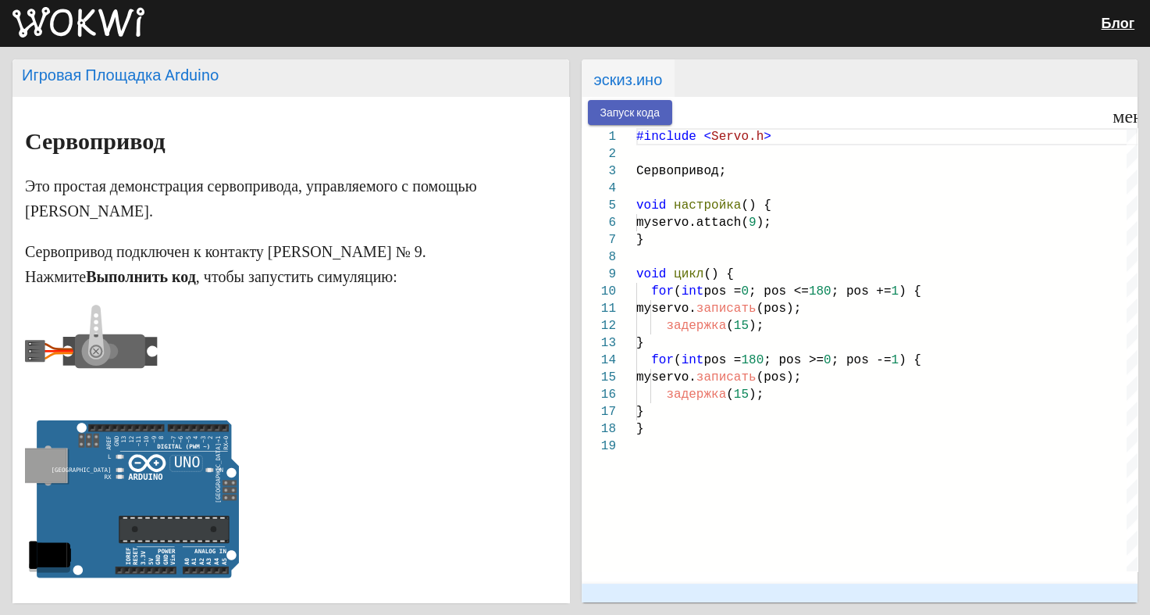
click at [607, 107] on ya-tr-span "Запуск кода" at bounding box center [631, 113] width 60 height 12
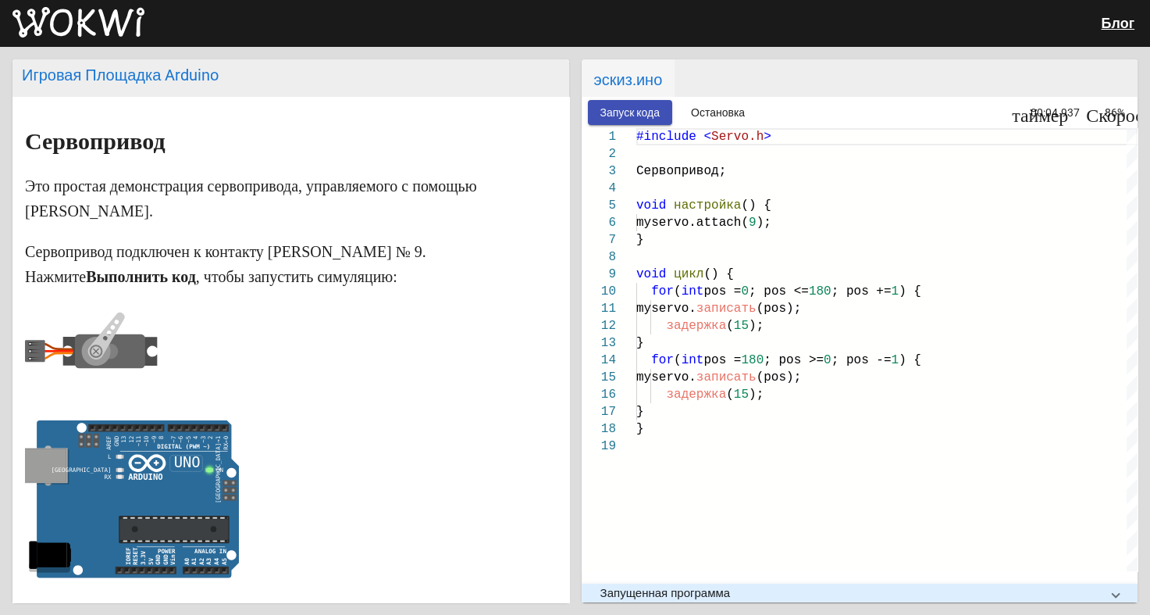
drag, startPoint x: 123, startPoint y: 344, endPoint x: 182, endPoint y: 324, distance: 62.5
click at [182, 324] on p at bounding box center [291, 355] width 532 height 101
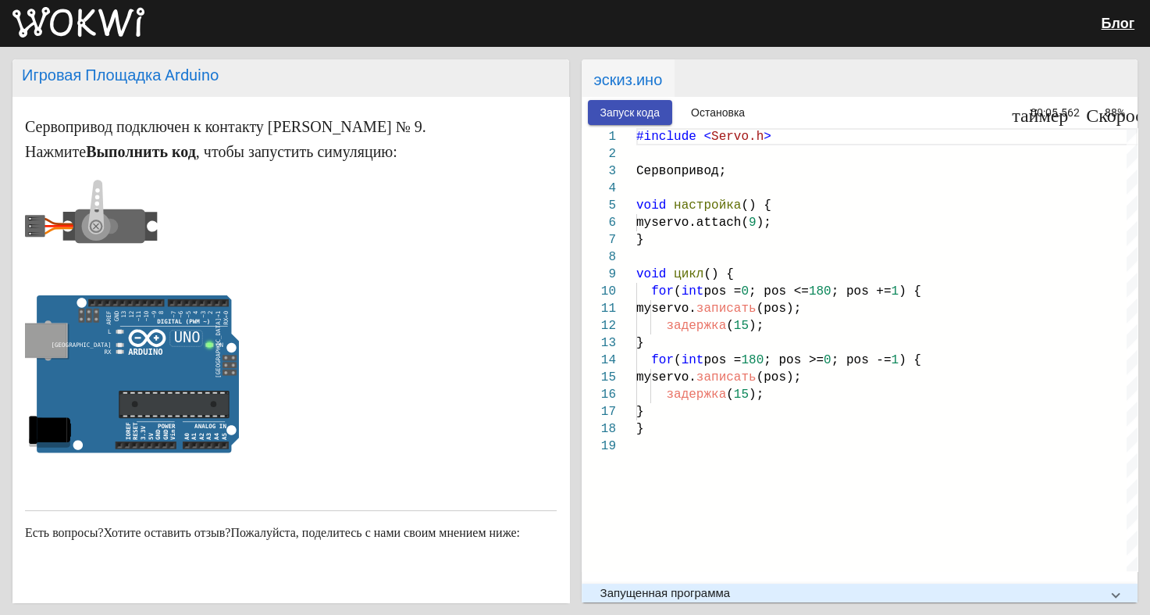
scroll to position [156, 0]
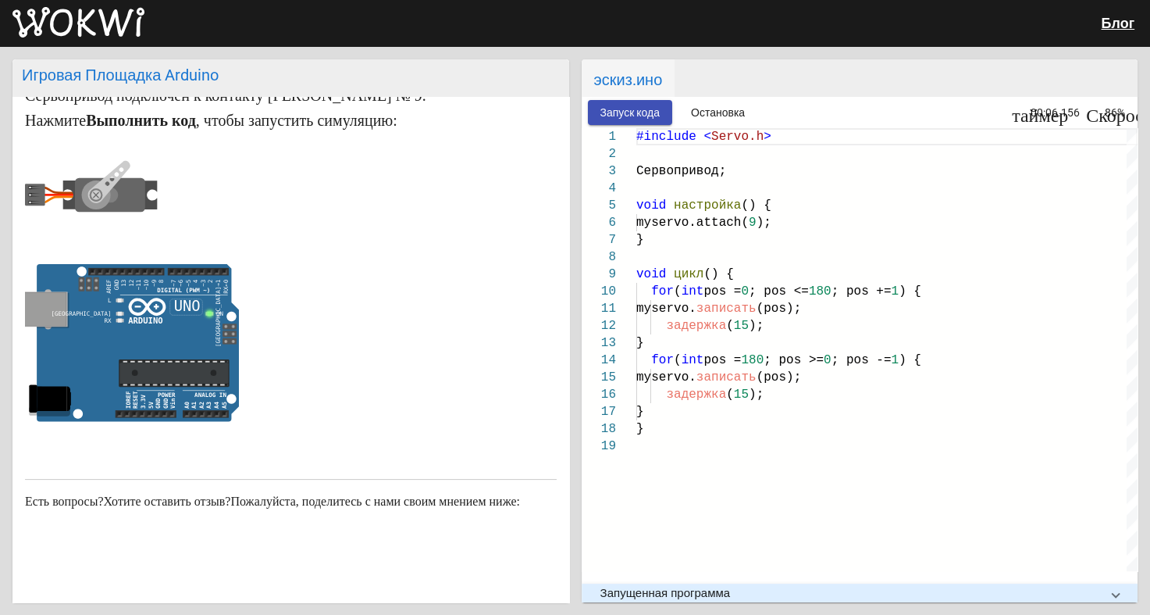
click at [162, 366] on icon at bounding box center [173, 373] width 109 height 21
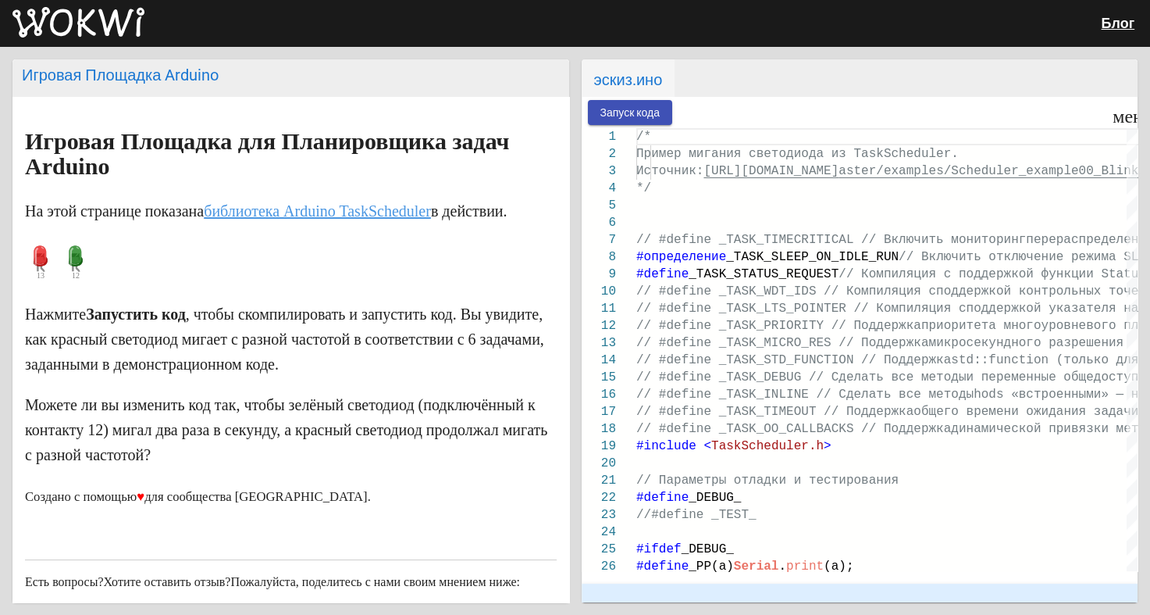
click at [657, 110] on ya-tr-span "Запуск кода" at bounding box center [631, 113] width 60 height 12
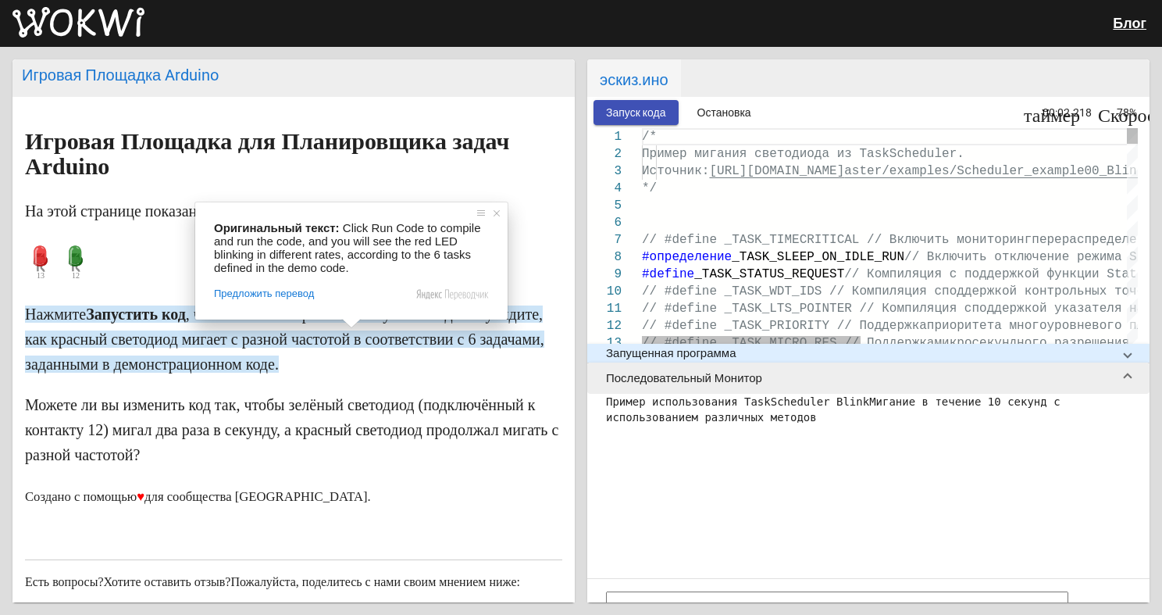
click at [489, 419] on p "Можете ли вы изменить код так, чтобы зелёный светодиод (подключённый к контакту…" at bounding box center [293, 429] width 537 height 75
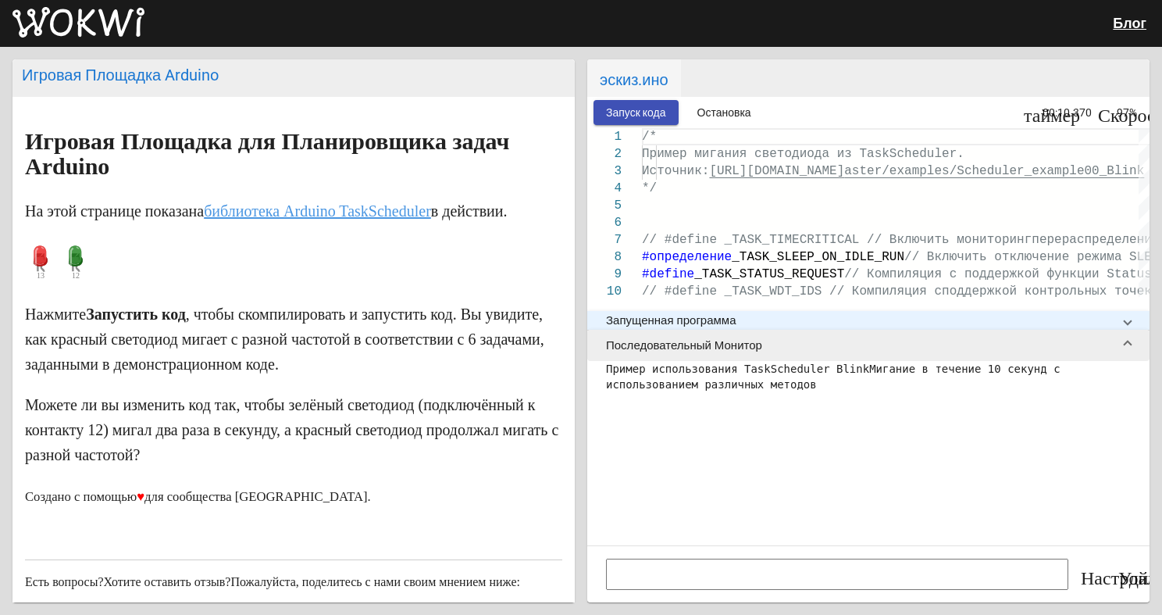
click at [1123, 311] on mat-expansion-panel-header "Запущенная программа" at bounding box center [868, 320] width 562 height 19
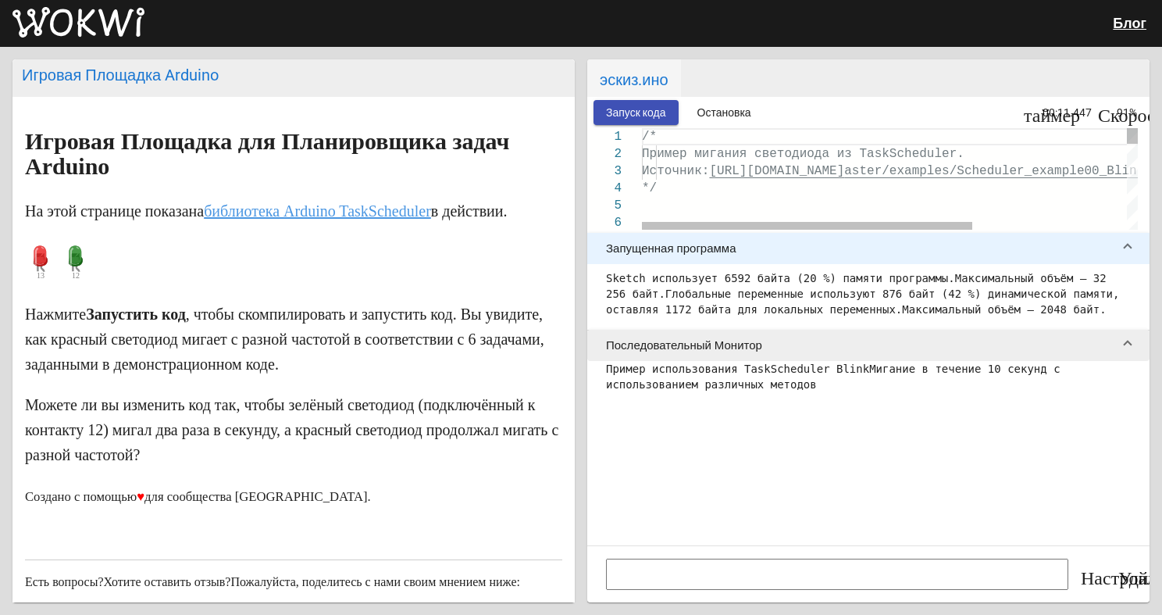
click at [1112, 253] on mat-expansion-panel "Запущенная программа Sketch использует 6592 байта (20 %) памяти программы. Макс…" at bounding box center [868, 281] width 562 height 97
click at [1124, 241] on span at bounding box center [1127, 248] width 6 height 14
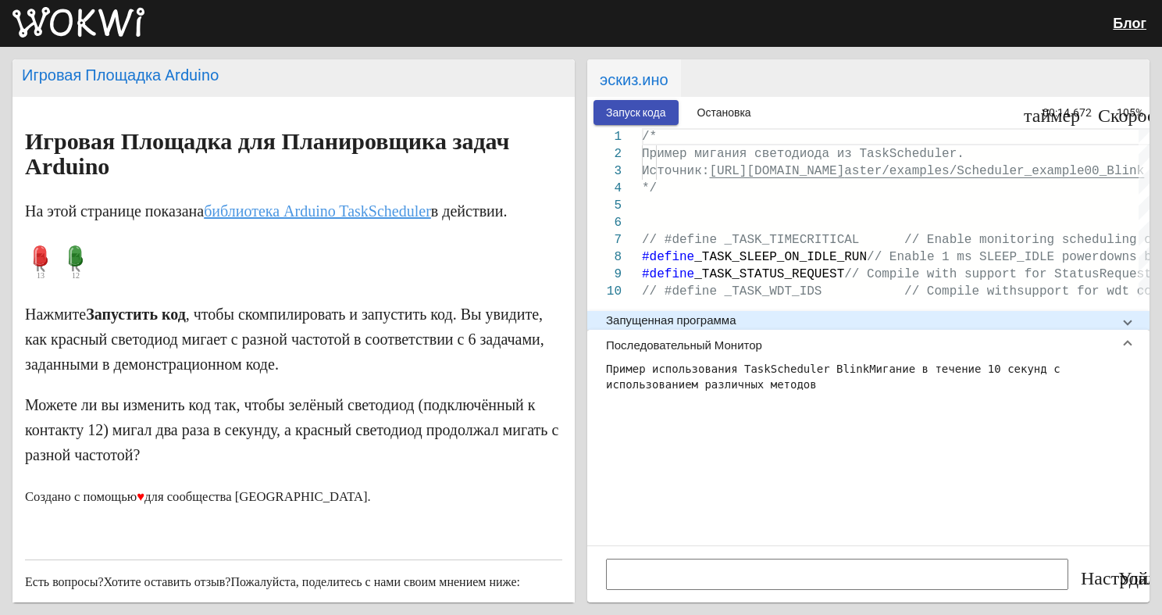
click at [1132, 330] on mat-expansion-panel-header "Последовательный Монитор" at bounding box center [868, 345] width 562 height 31
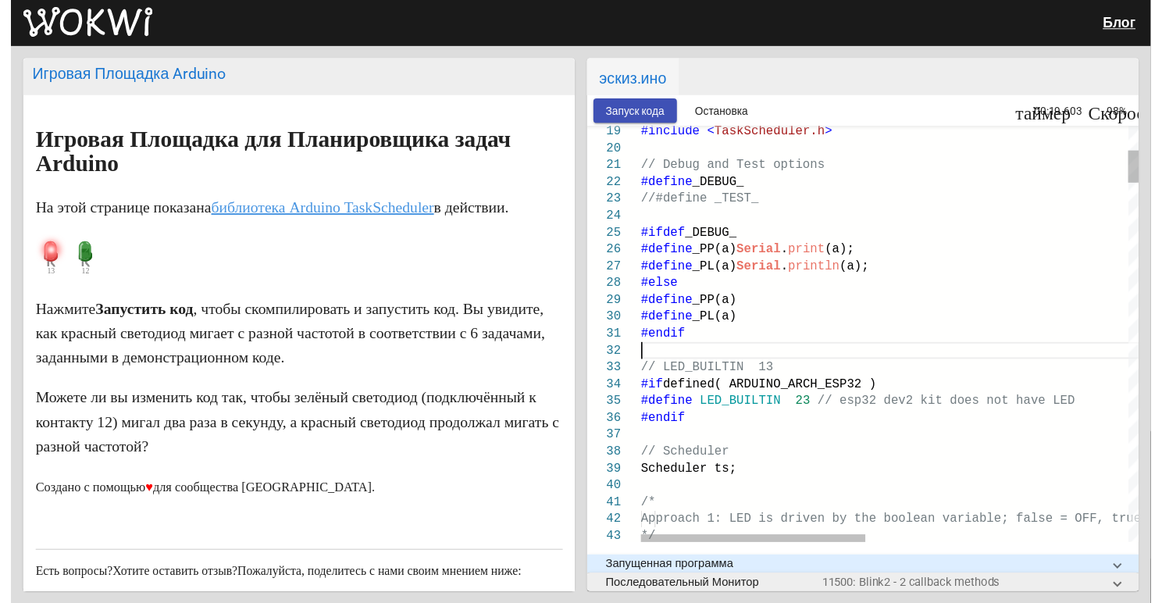
scroll to position [0, 405]
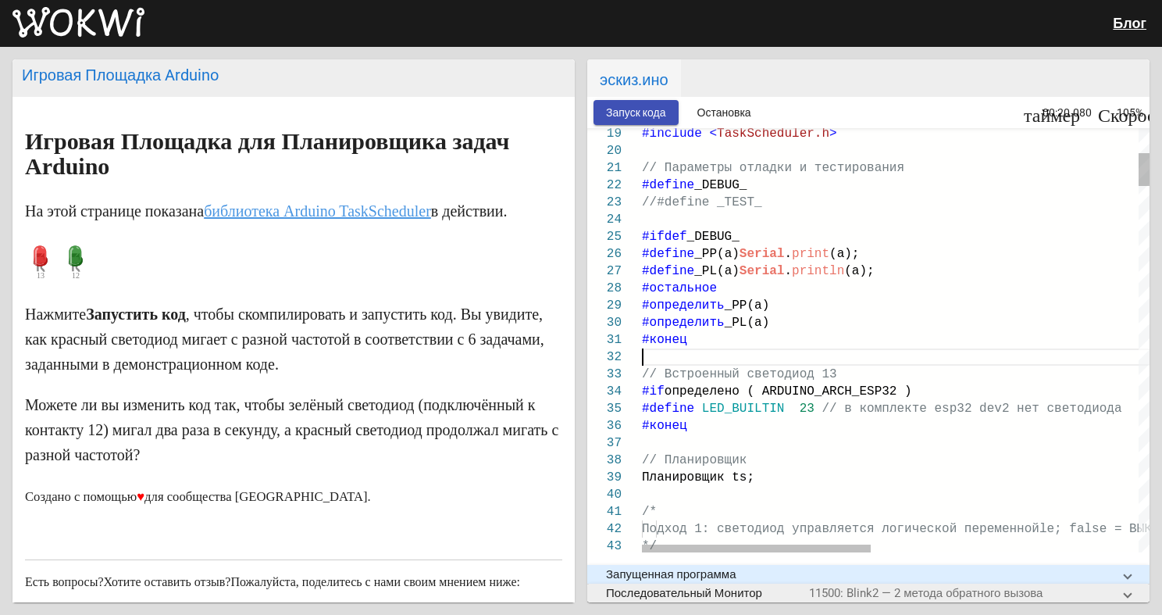
click at [792, 370] on ya-tr-span "// Встроенный светодиод 13" at bounding box center [739, 374] width 195 height 14
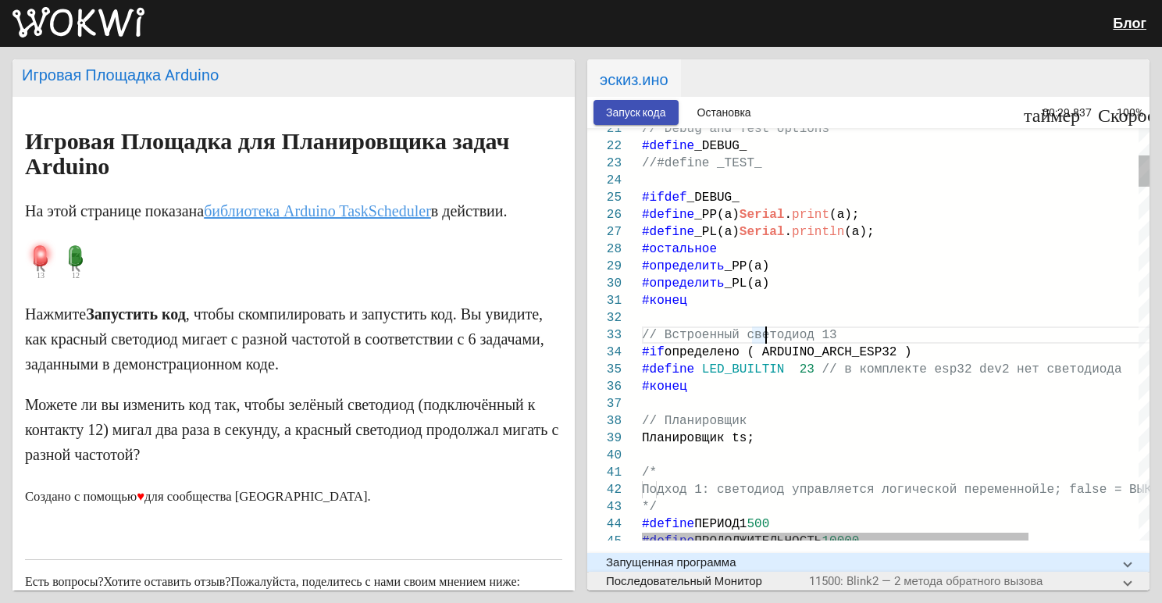
click at [846, 330] on div "// Встроенный светодиод 13" at bounding box center [968, 334] width 652 height 17
click at [850, 337] on div "// Встроенный светодиод 13" at bounding box center [968, 334] width 652 height 17
click at [811, 331] on ya-tr-span "// Встроенный светодиод 13" at bounding box center [739, 335] width 195 height 14
click at [823, 337] on div "// Встроенный светодиод 13" at bounding box center [968, 334] width 652 height 17
drag, startPoint x: 823, startPoint y: 337, endPoint x: 810, endPoint y: 340, distance: 13.5
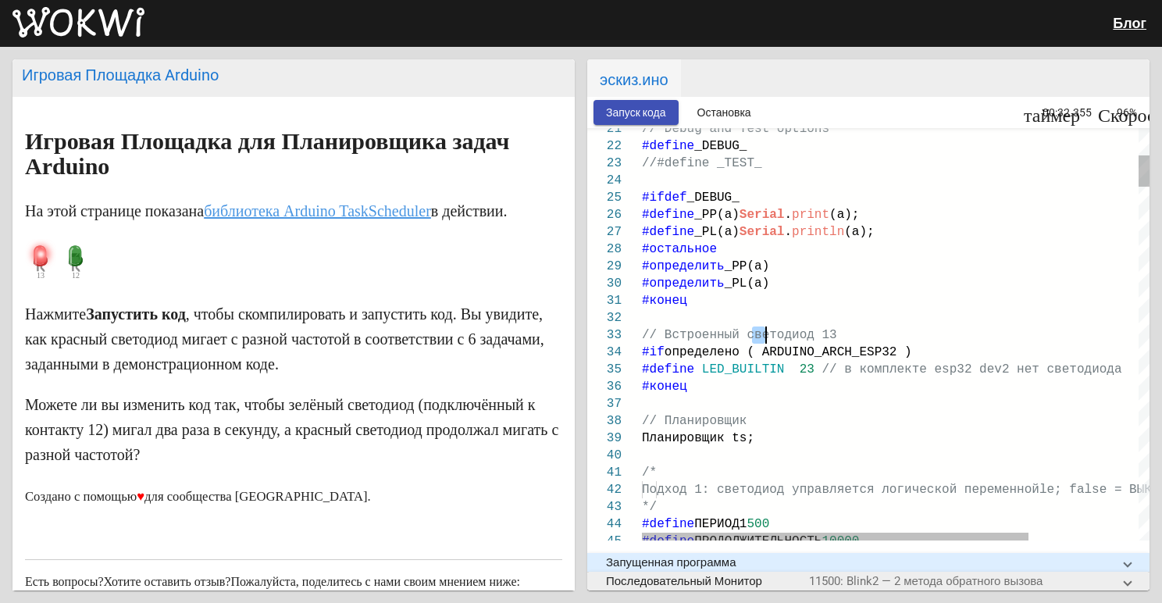
click at [809, 340] on div "// Встроенный светодиод 13" at bounding box center [968, 334] width 652 height 17
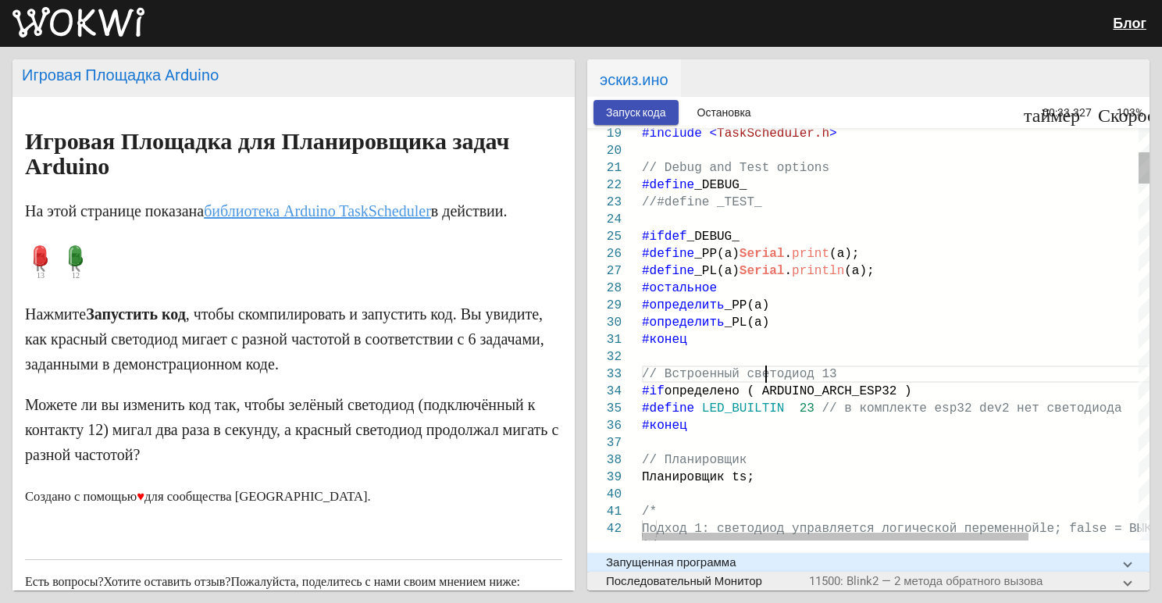
click at [821, 377] on div "// Встроенный светодиод 13" at bounding box center [968, 373] width 652 height 17
click at [830, 376] on div "// Встроенный светодиод 13" at bounding box center [968, 373] width 652 height 17
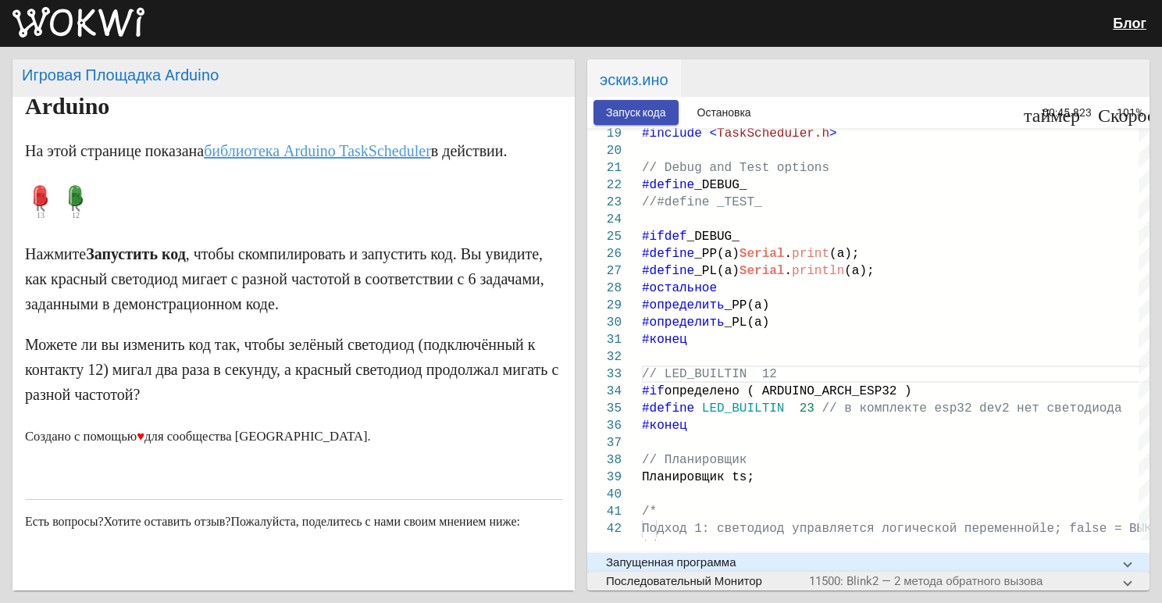
scroll to position [156, 0]
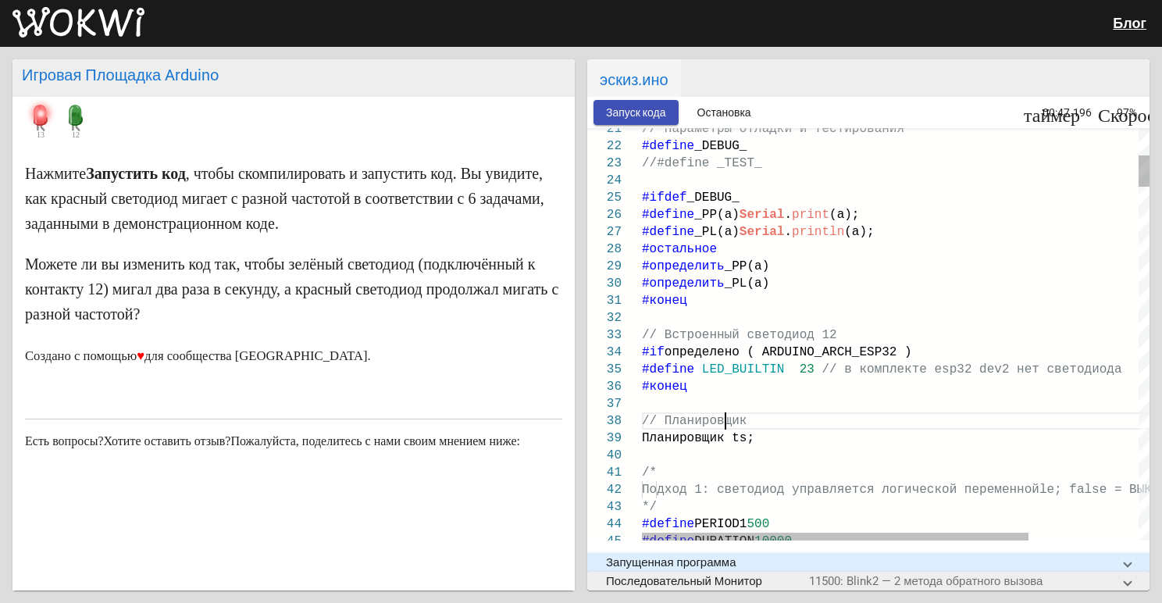
click at [938, 422] on div "// Планировщик" at bounding box center [968, 420] width 652 height 17
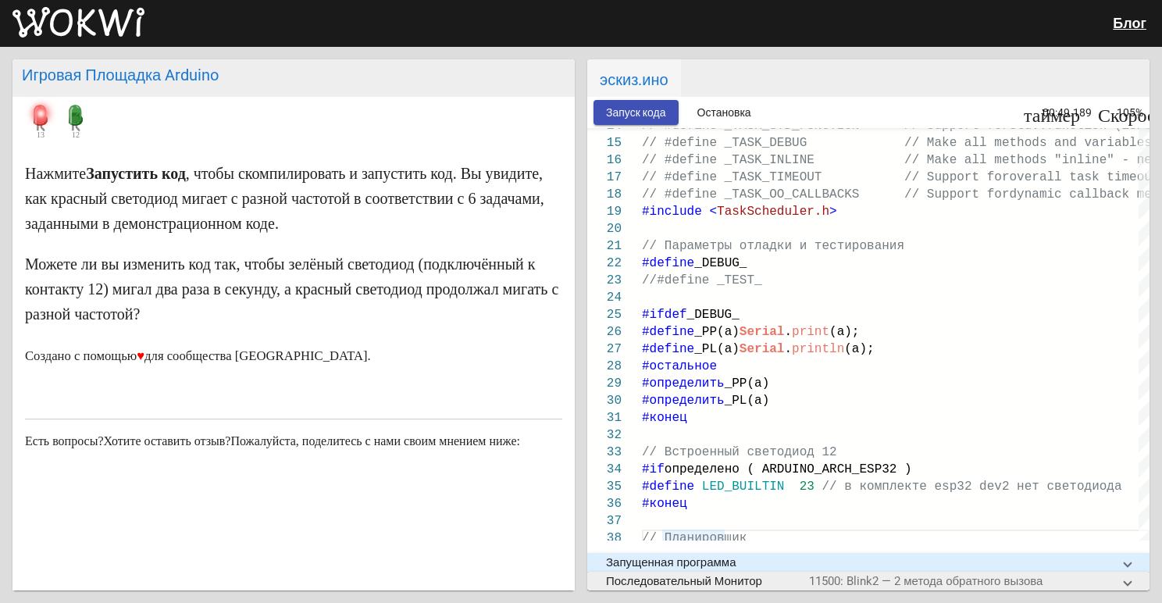
click at [606, 117] on ya-tr-span "Запуск кода" at bounding box center [636, 113] width 60 height 12
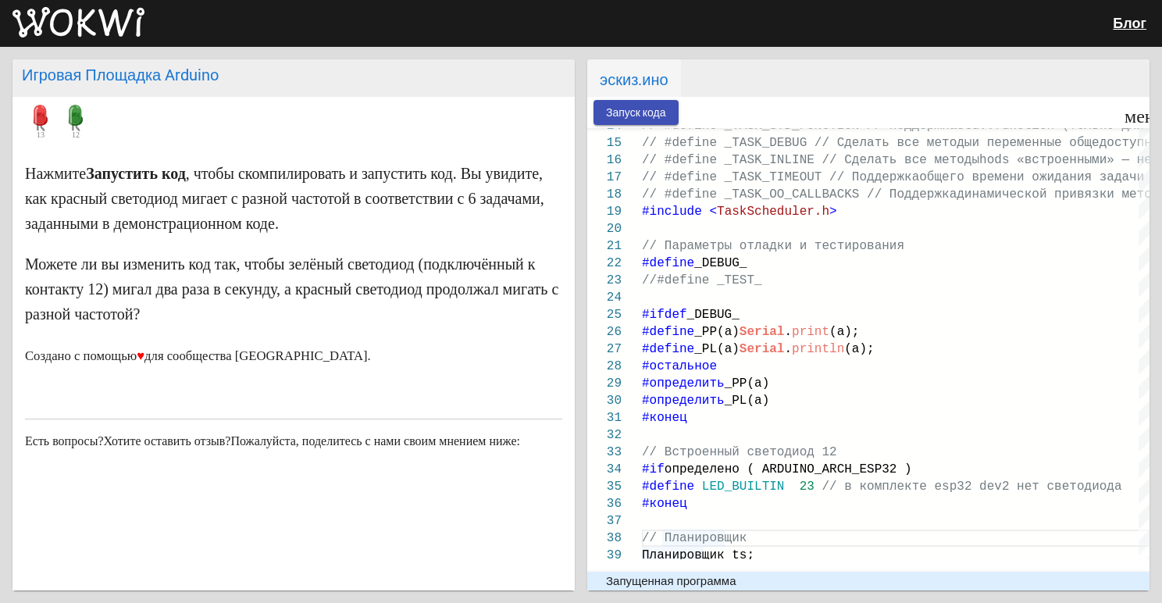
type textarea "for microsecond resolution // #define _TASK_STD_FUNCTION // Support for std::fu…"
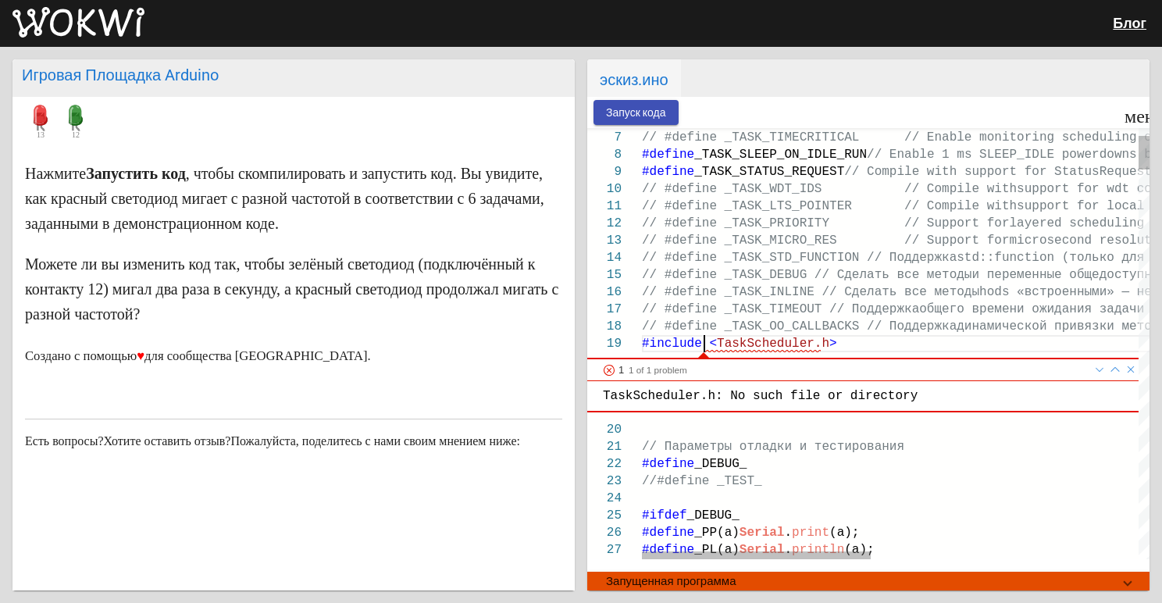
scroll to position [52, 0]
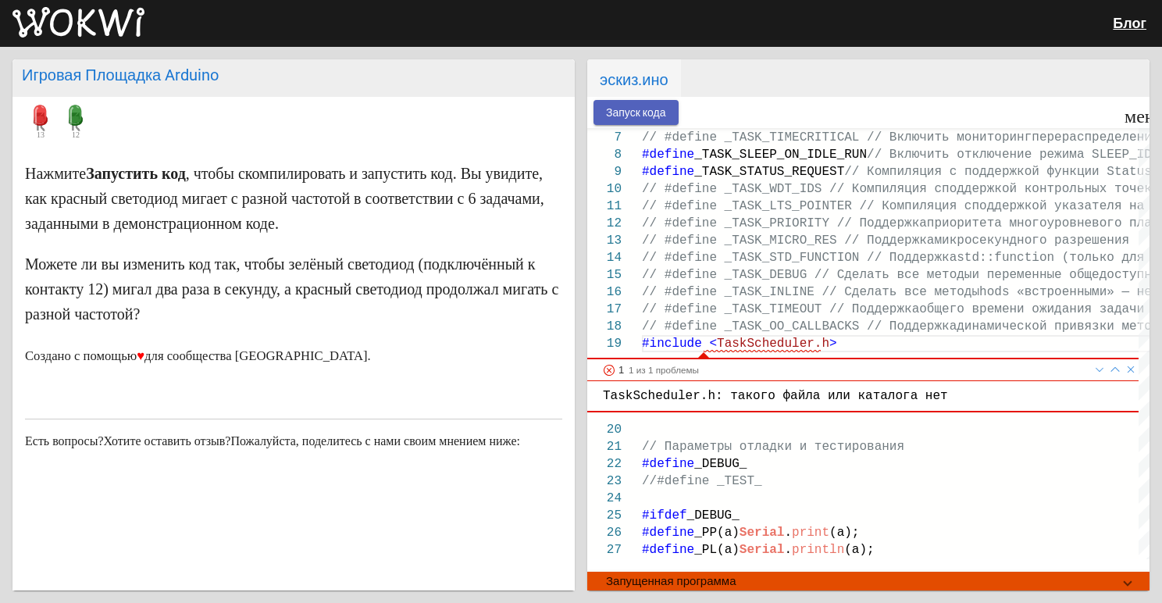
click at [617, 108] on ya-tr-span "Запуск кода" at bounding box center [636, 113] width 60 height 12
click at [617, 107] on ya-tr-span "Запуск кода" at bounding box center [636, 113] width 60 height 12
click at [618, 107] on ya-tr-span "Запуск кода" at bounding box center [636, 113] width 60 height 12
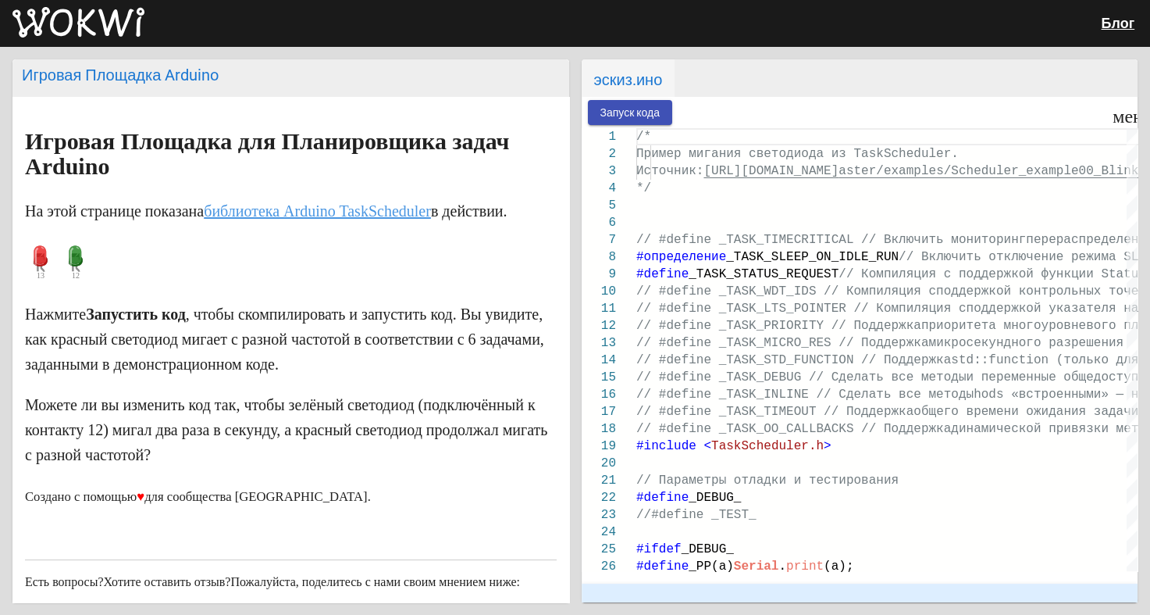
click at [644, 110] on body "Блог Игровая Площадка [PERSON_NAME] Игровая Площадка для Планировщика задач [PE…" at bounding box center [575, 307] width 1150 height 615
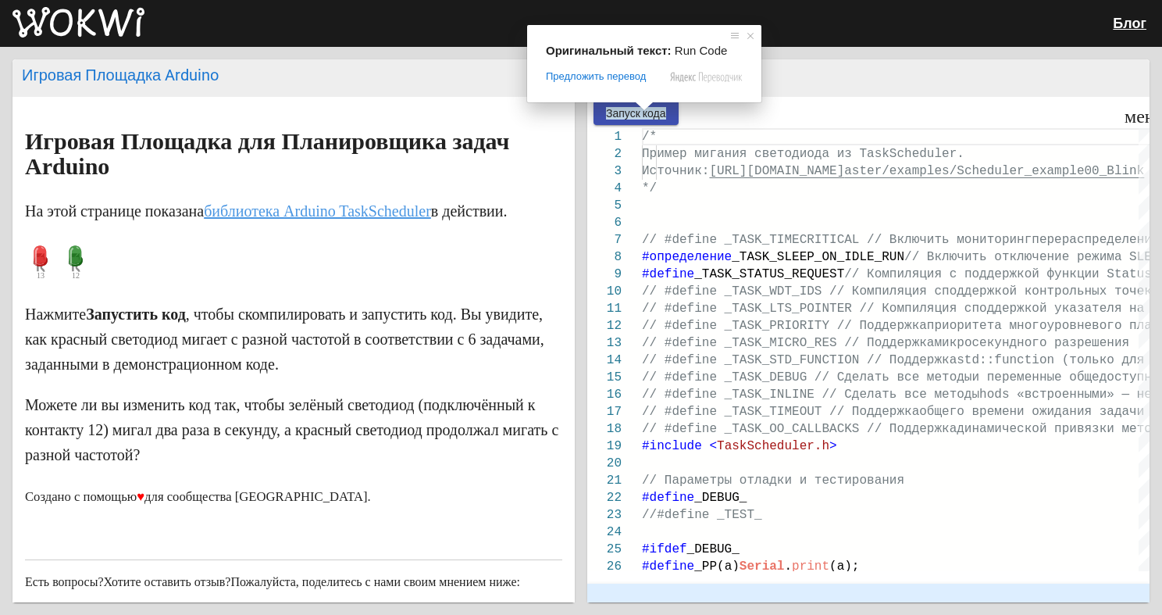
click at [644, 110] on span at bounding box center [644, 106] width 20 height 9
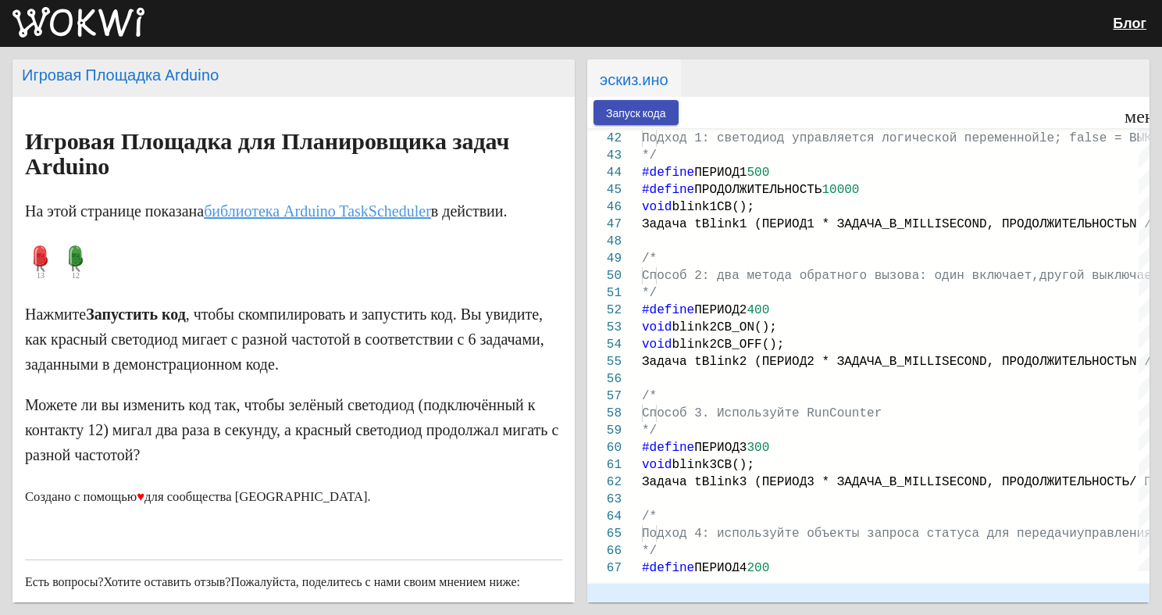
click at [497, 208] on p "На этой странице показана библиотека [PERSON_NAME] TaskScheduler в действии." at bounding box center [293, 210] width 537 height 25
click at [615, 109] on ya-tr-span "Запуск кода" at bounding box center [636, 113] width 60 height 12
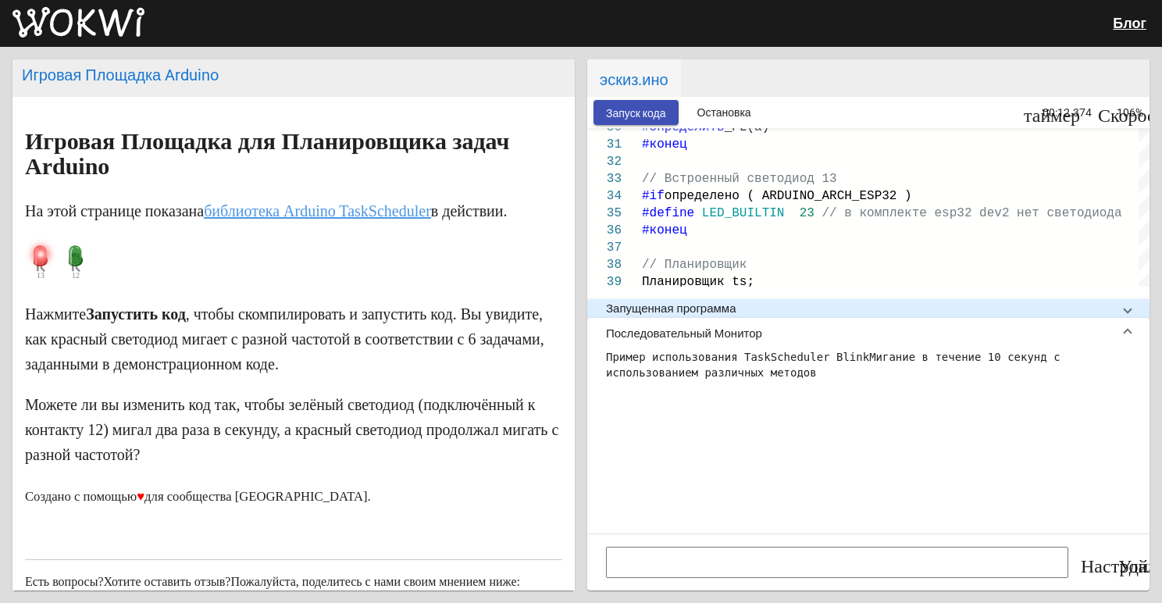
click at [1141, 318] on mat-expansion-panel-header "Последовательный Монитор" at bounding box center [868, 333] width 562 height 31
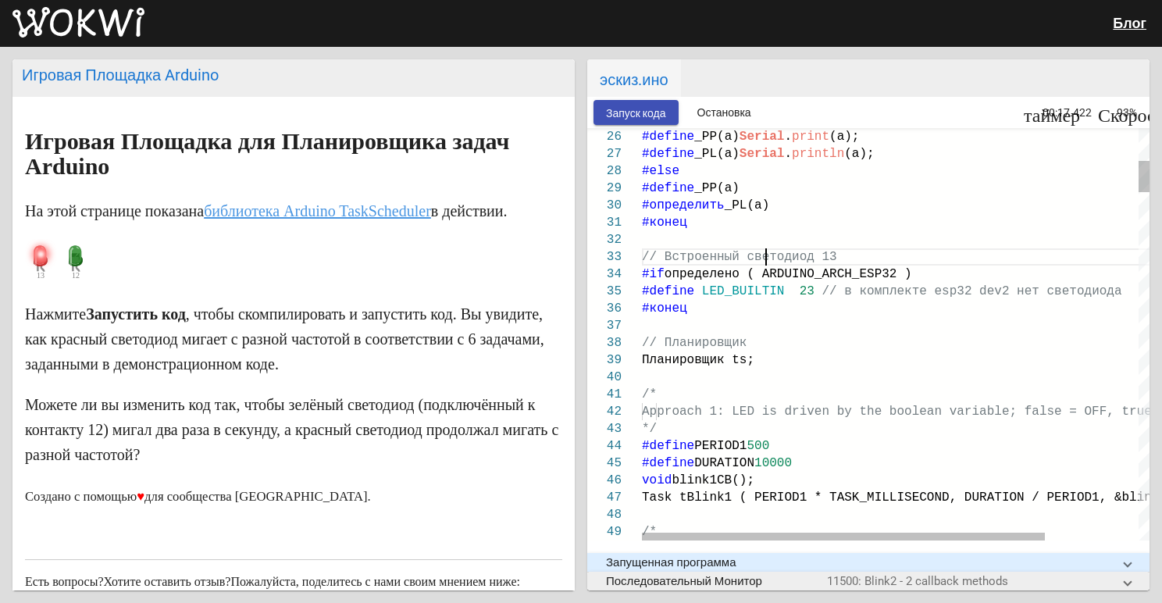
click at [843, 251] on div "// Встроенный светодиод 13" at bounding box center [954, 256] width 625 height 17
click at [862, 257] on div "// Встроенный светодиод 13" at bounding box center [954, 256] width 625 height 17
click at [839, 259] on div "// Встроенный светодиод 13" at bounding box center [954, 256] width 625 height 17
click at [837, 258] on div "// Встроенный светодиод 13" at bounding box center [954, 256] width 625 height 17
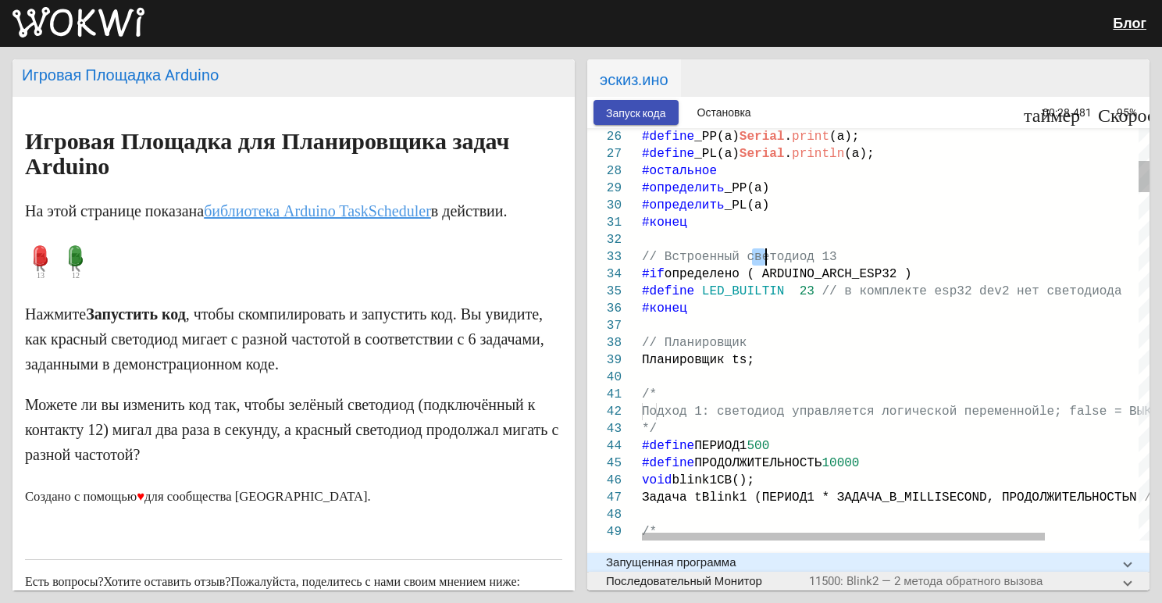
click at [837, 257] on div "// Встроенный светодиод 13" at bounding box center [954, 256] width 625 height 17
click at [663, 102] on button "Запуск кода" at bounding box center [635, 112] width 85 height 24
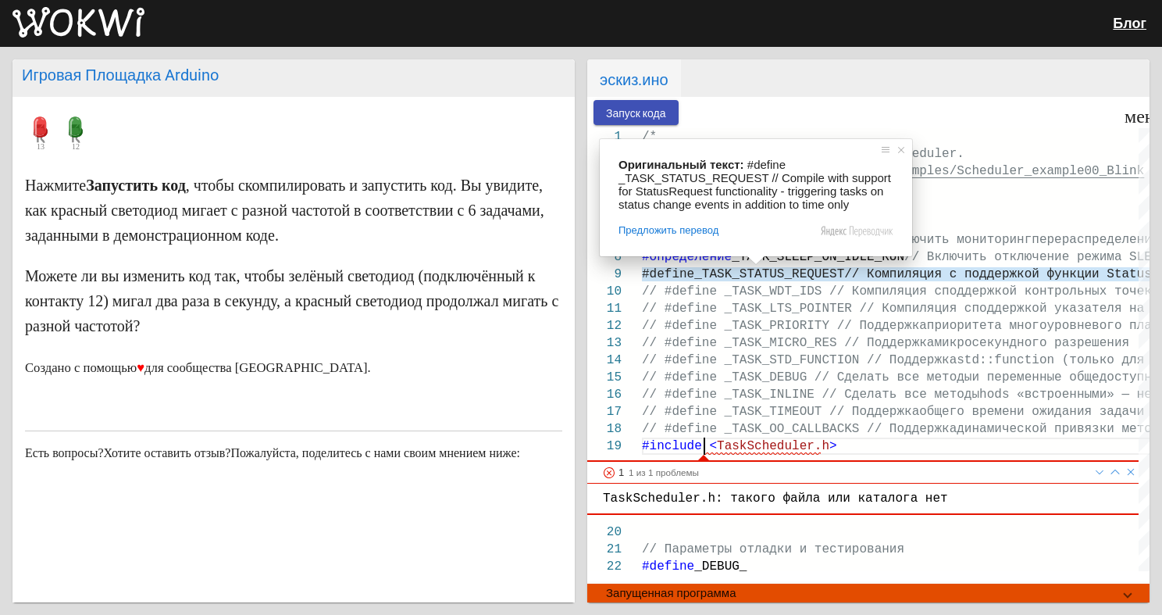
scroll to position [178, 0]
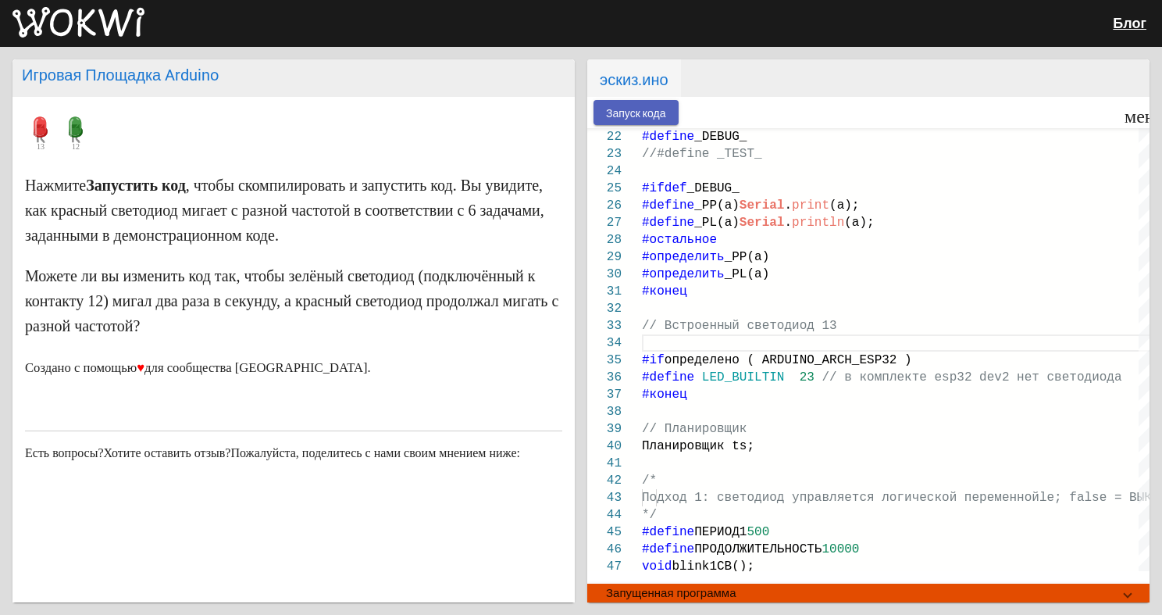
click at [617, 116] on ya-tr-span "Запуск кода" at bounding box center [636, 113] width 60 height 12
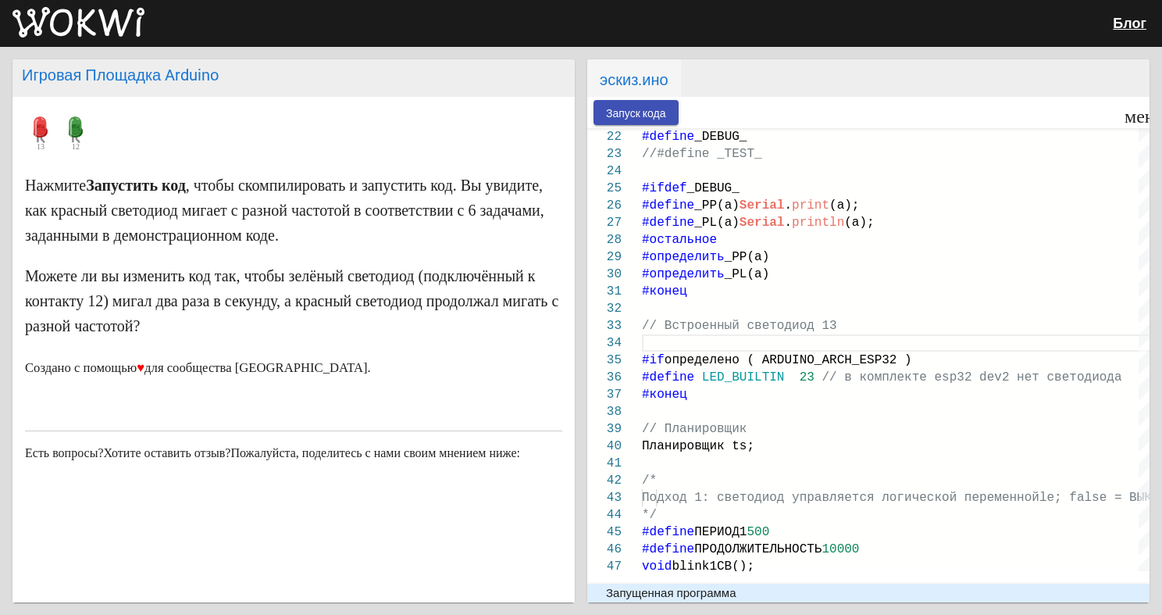
click at [617, 116] on ya-tr-span "Запуск кода" at bounding box center [636, 113] width 60 height 12
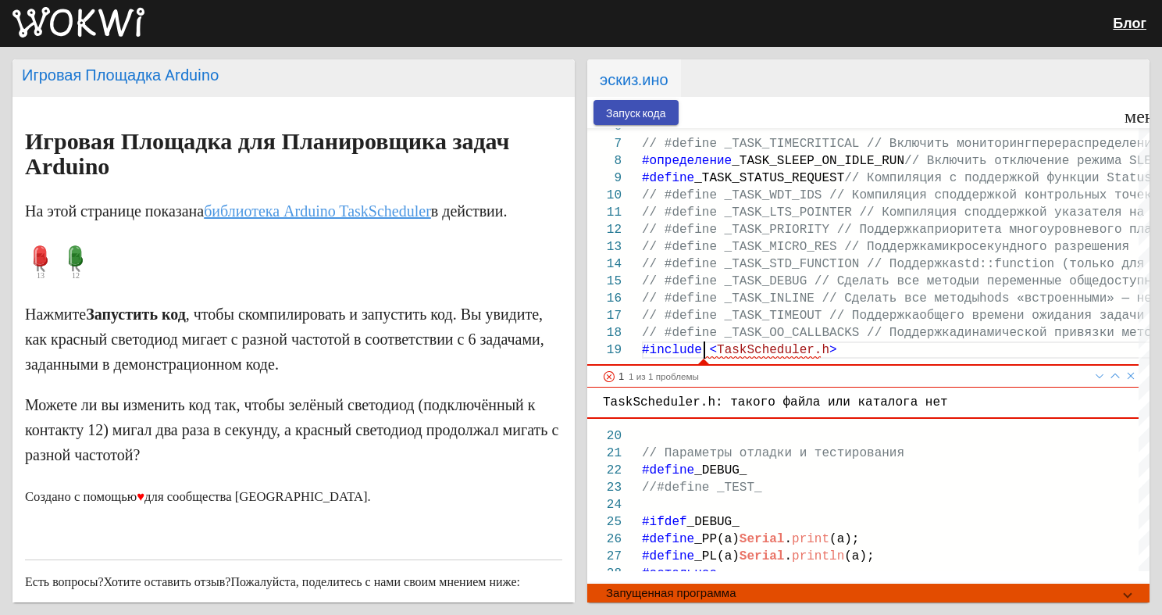
scroll to position [0, 0]
drag, startPoint x: 803, startPoint y: 206, endPoint x: 971, endPoint y: 475, distance: 316.8
click at [1084, 612] on div "Игровая Площадка [PERSON_NAME] Игровая Площадка для Планировщика задач [PERSON_…" at bounding box center [581, 331] width 1162 height 568
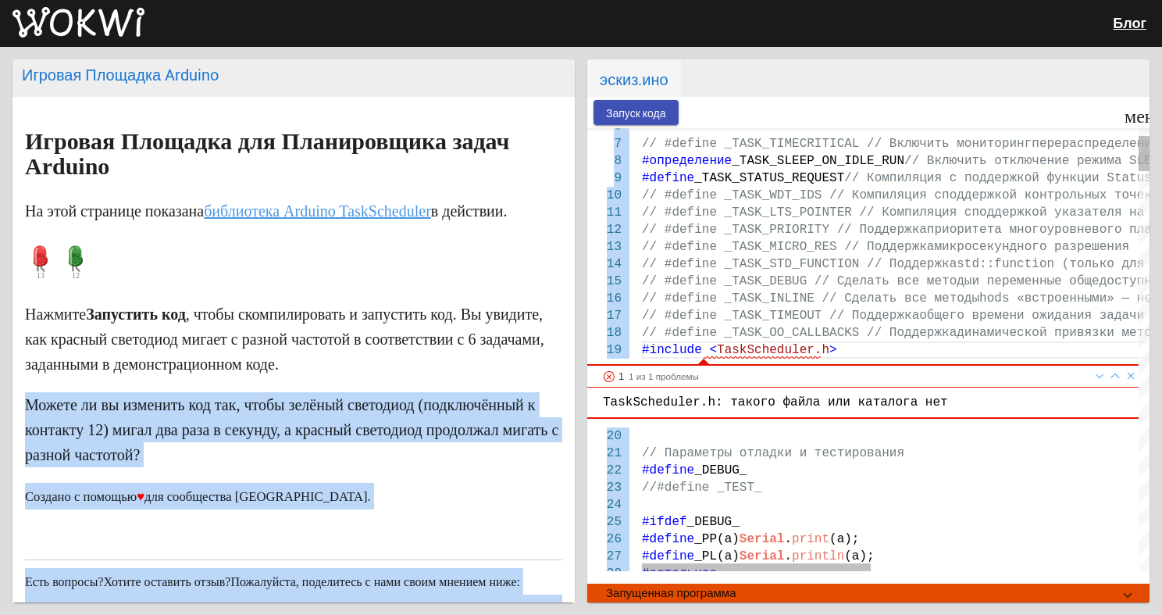
drag, startPoint x: 547, startPoint y: 394, endPoint x: 937, endPoint y: 468, distance: 397.3
click at [950, 481] on div "Игровая Площадка [PERSON_NAME] Игровая Площадка для Планировщика задач [PERSON_…" at bounding box center [581, 331] width 1162 height 568
type textarea "solution // #define _TASK_STD_FUNCTION // Support for std::function (ESP8266 an…"
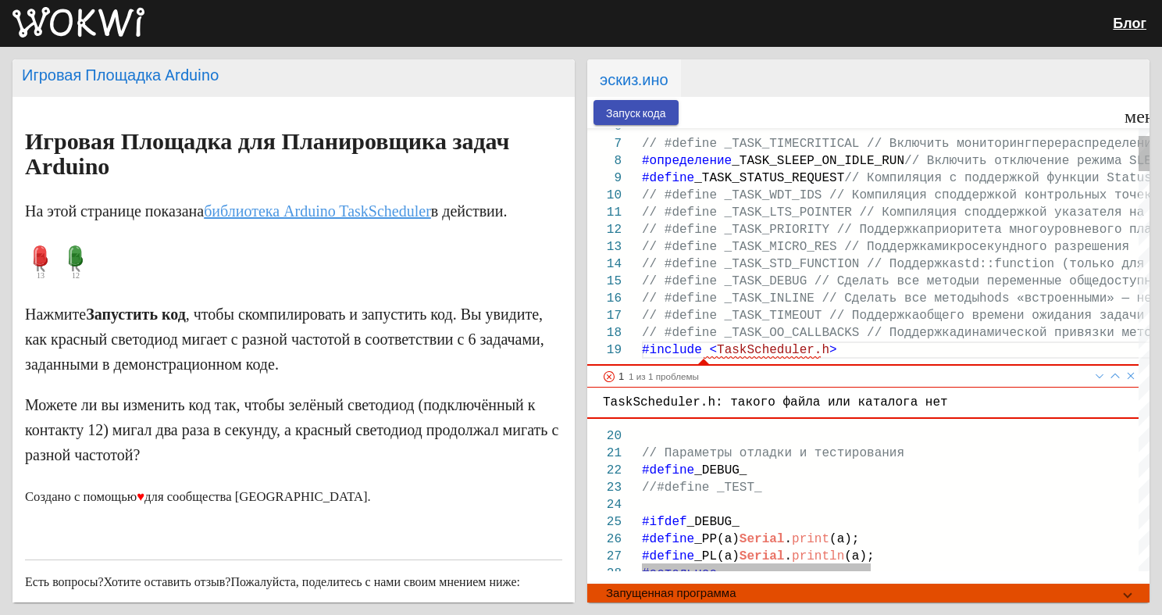
drag, startPoint x: 659, startPoint y: 305, endPoint x: 834, endPoint y: 459, distance: 233.5
drag, startPoint x: 640, startPoint y: 469, endPoint x: 705, endPoint y: 462, distance: 65.1
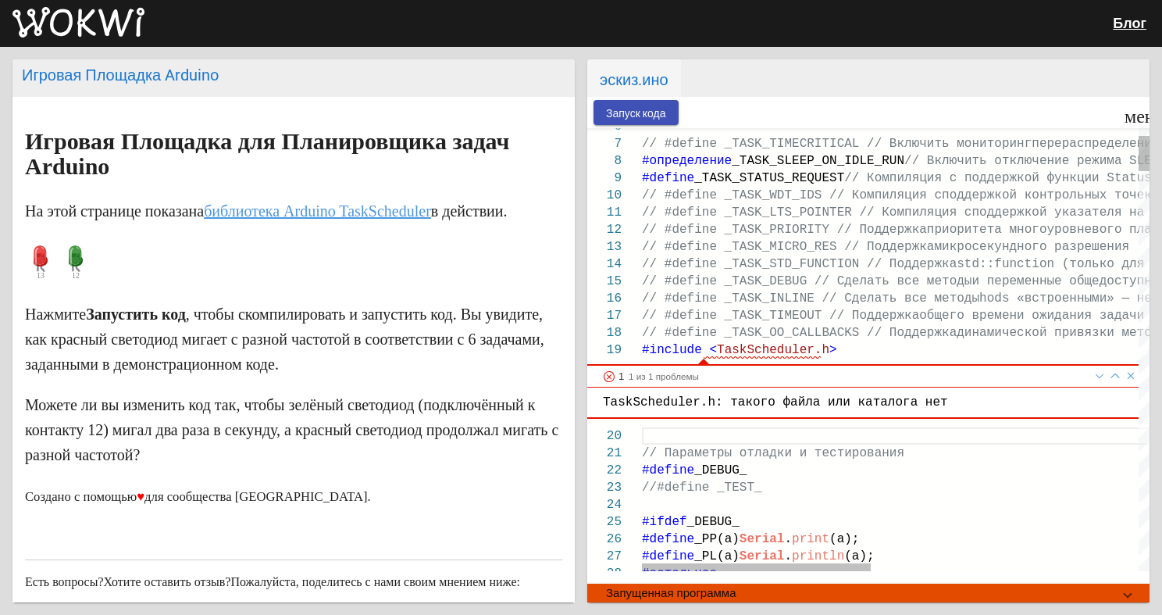
click at [718, 494] on div "22 23 24 25 26 27 28 6 7 8 9 10 11 12 13 14 15 16 17 18 19 20 21 #define _DEBUG…" at bounding box center [868, 349] width 562 height 443
click at [658, 452] on ya-tr-span "// Параметры отладки и тестирования" at bounding box center [773, 453] width 262 height 14
drag, startPoint x: 728, startPoint y: 522, endPoint x: 706, endPoint y: 485, distance: 42.7
drag, startPoint x: 659, startPoint y: 456, endPoint x: 767, endPoint y: 528, distance: 129.5
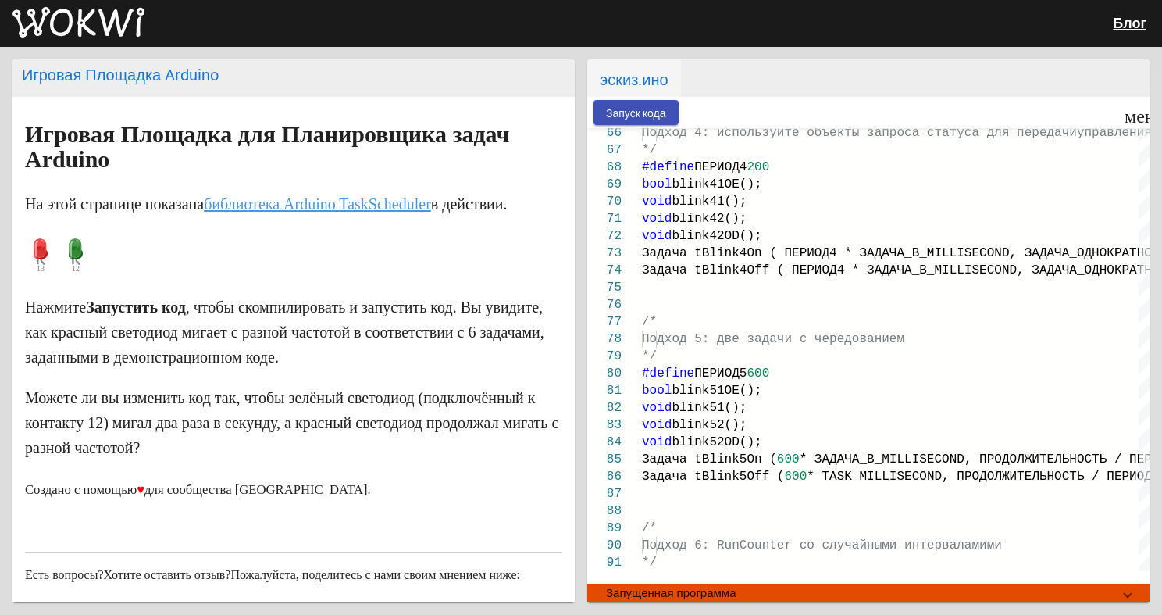
scroll to position [0, 0]
